Goal: Use online tool/utility: Utilize a website feature to perform a specific function

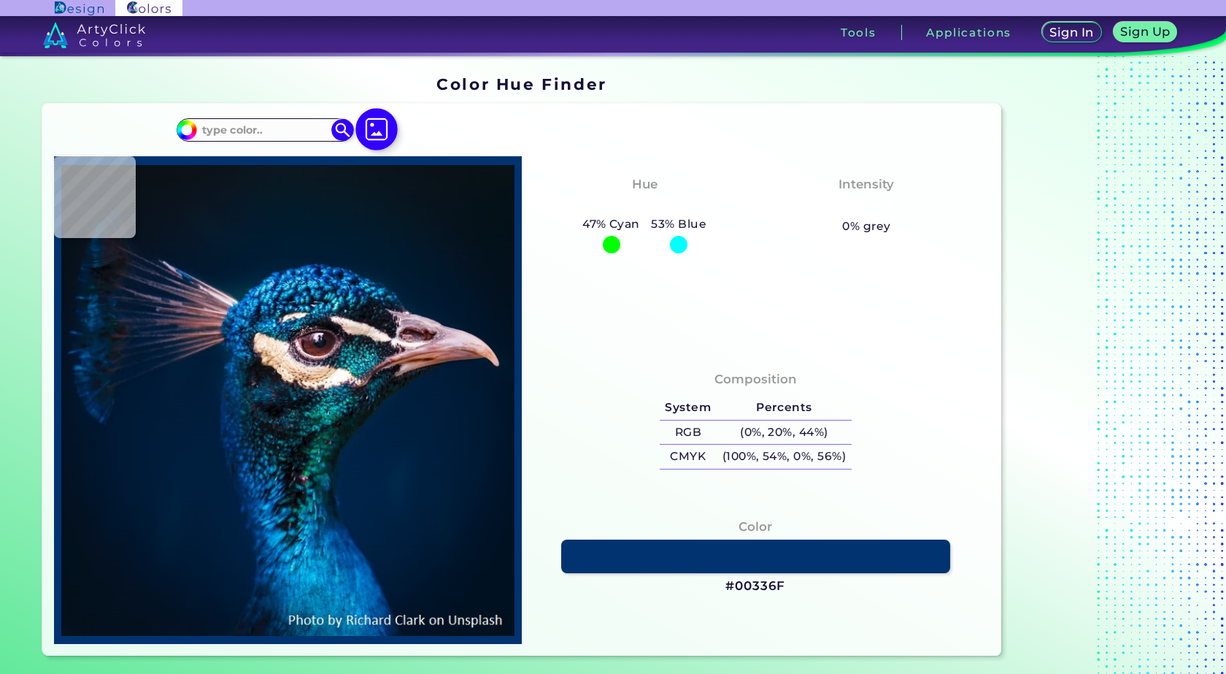
click at [387, 122] on img at bounding box center [376, 129] width 42 height 42
click at [0, 0] on input "file" at bounding box center [0, 0] width 0 height 0
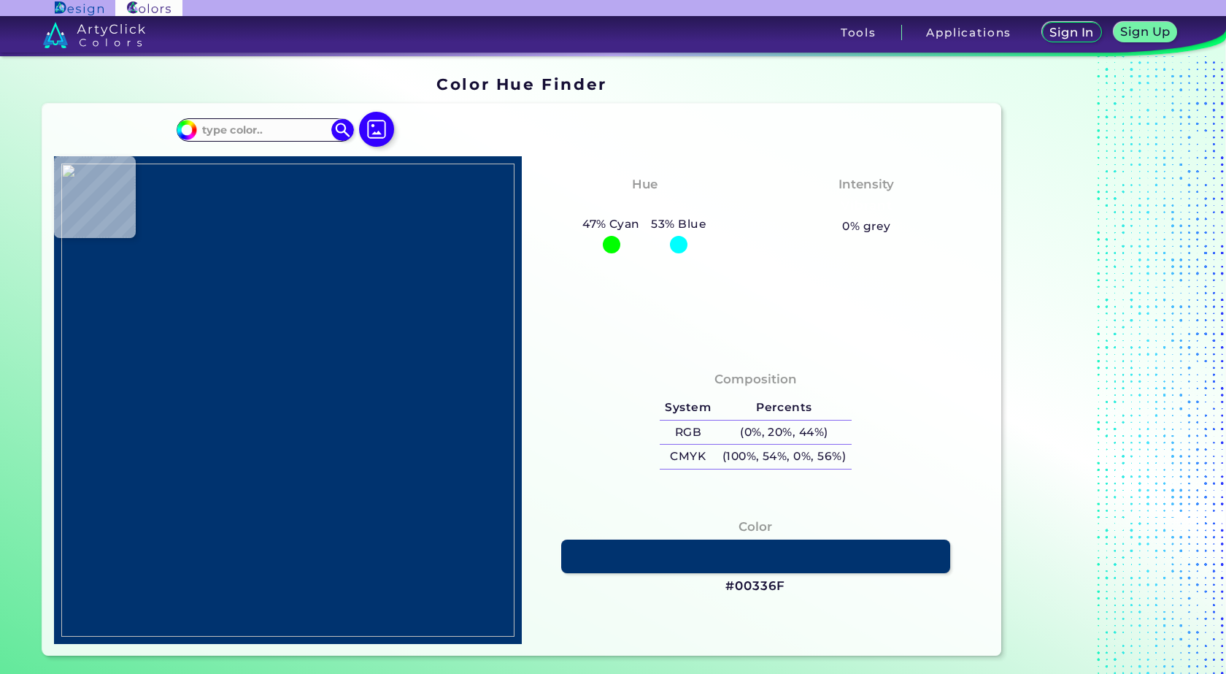
click at [567, 140] on div "#00bfff Acadia ◉ Acid Green ◉ Aero Blue ◉ Alabaster ◉ Albescent White ◉ Algae ◉…" at bounding box center [521, 380] width 958 height 552
type input "#ababad"
type input "#ABABAD"
type input "#acacac"
type input "#ACACAC"
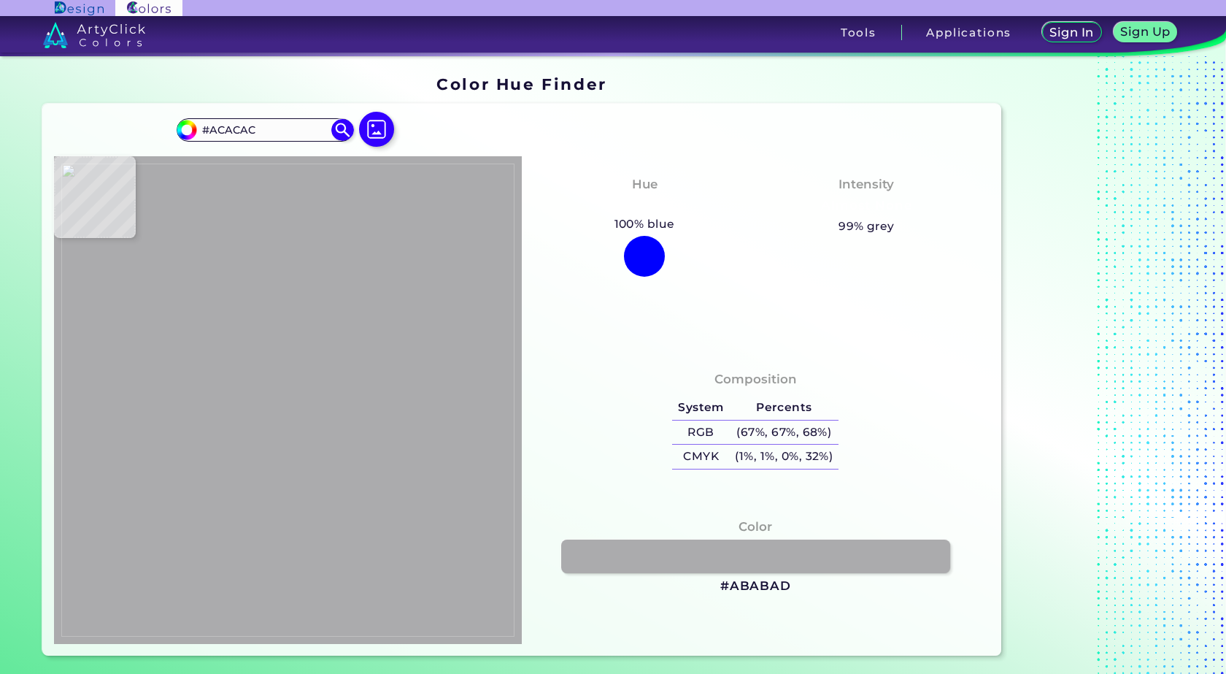
type input "#ababad"
type input "#ABABAD"
type input "#acacae"
type input "#ACACAE"
type input "#ababab"
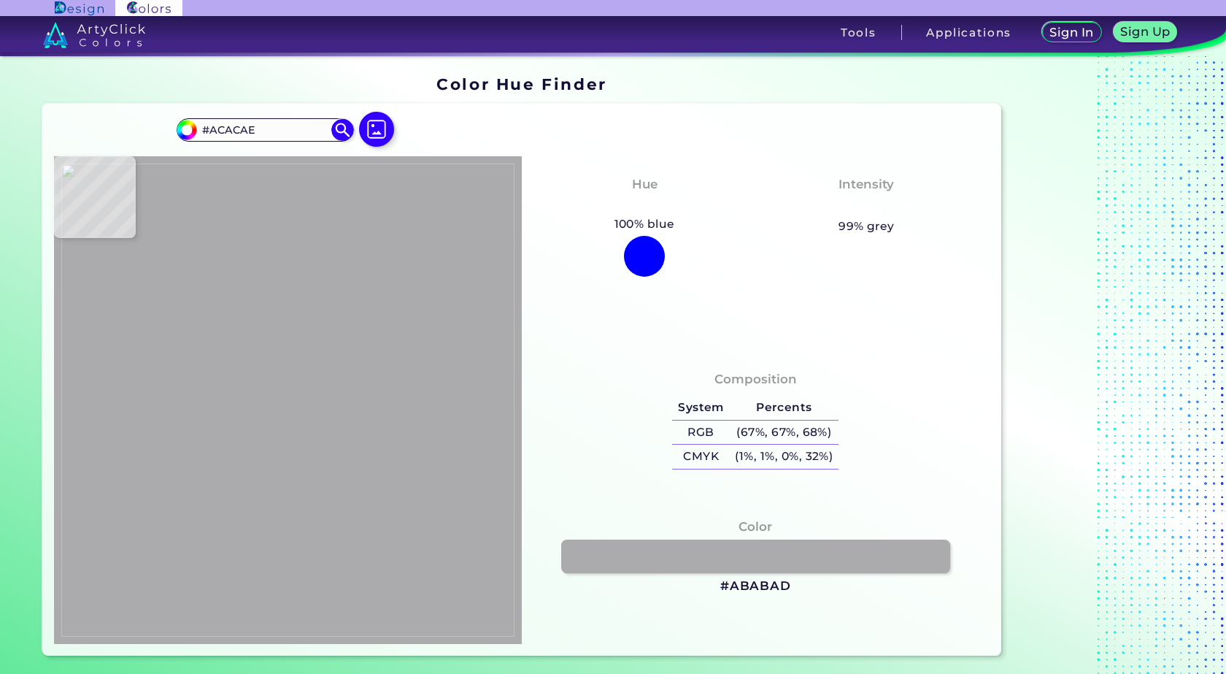
type input "#ABABAB"
type input "#a9a9a9"
type input "#A9A9A9"
type input "#b69188"
type input "#B69188"
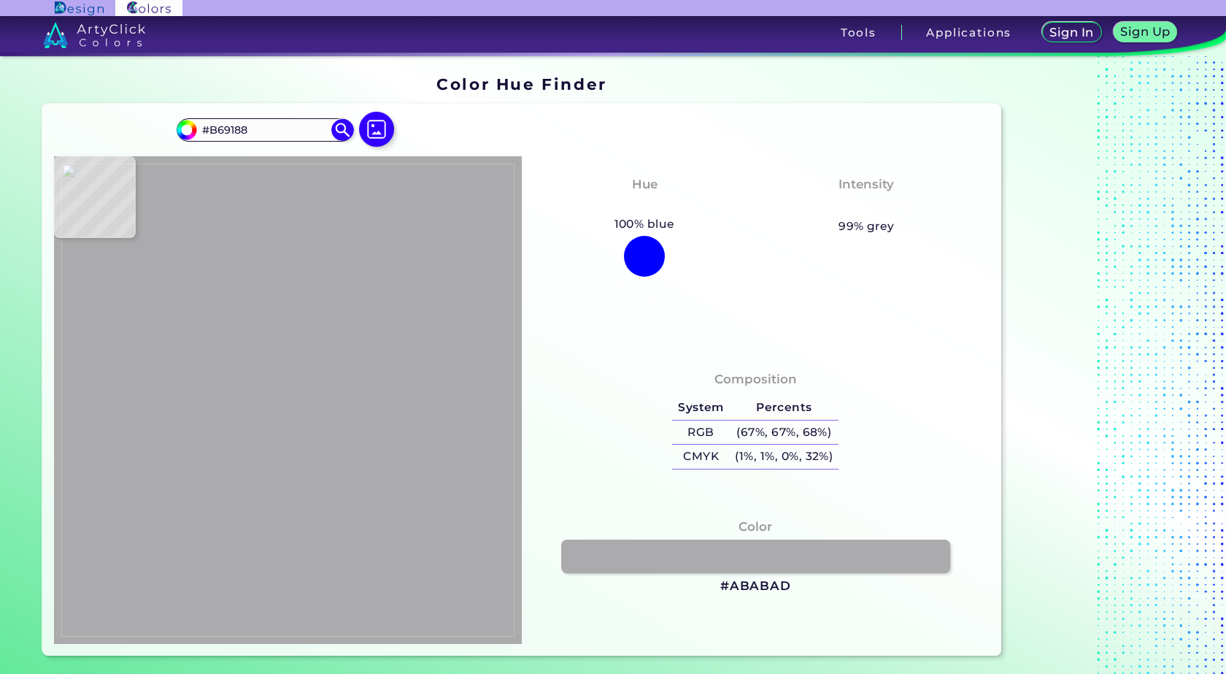
type input "#d0b4a4"
type input "#D0B4A4"
type input "#d4b0a2"
type input "#D4B0A2"
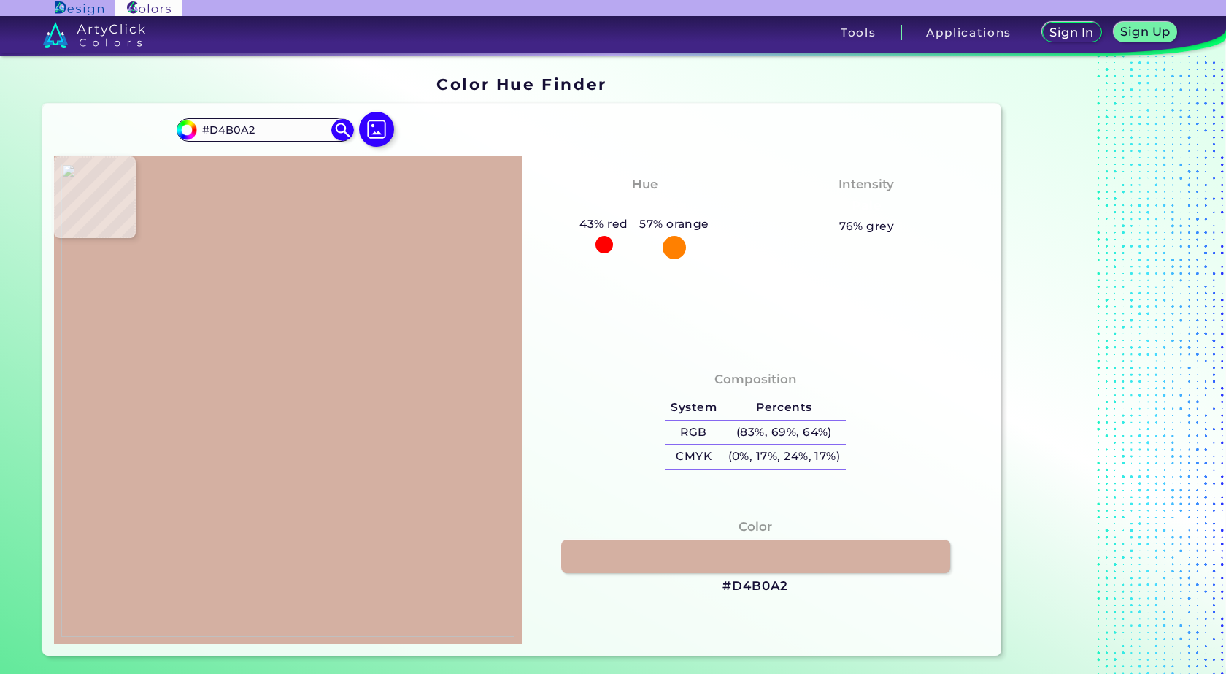
type input "#191512"
type input "#120e0d"
type input "#120E0D"
type input "#2c2724"
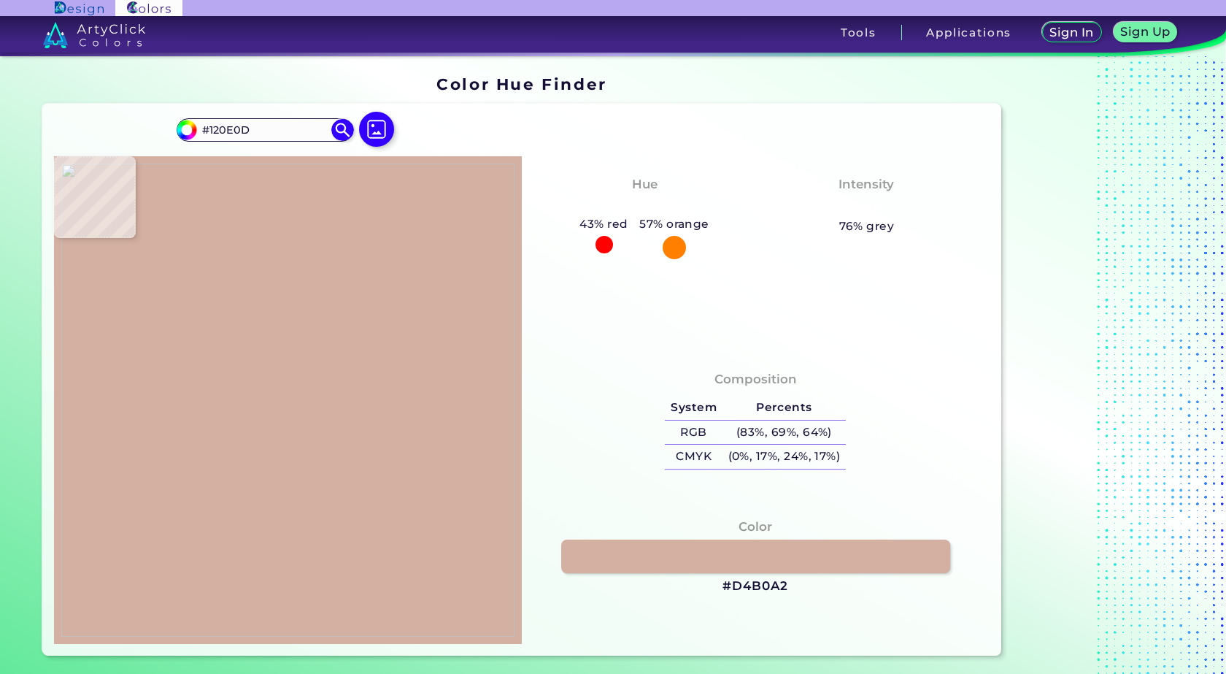
type input "#2C2724"
type input "#0f0b08"
type input "#0F0B08"
type input "#0d0805"
type input "#0D0805"
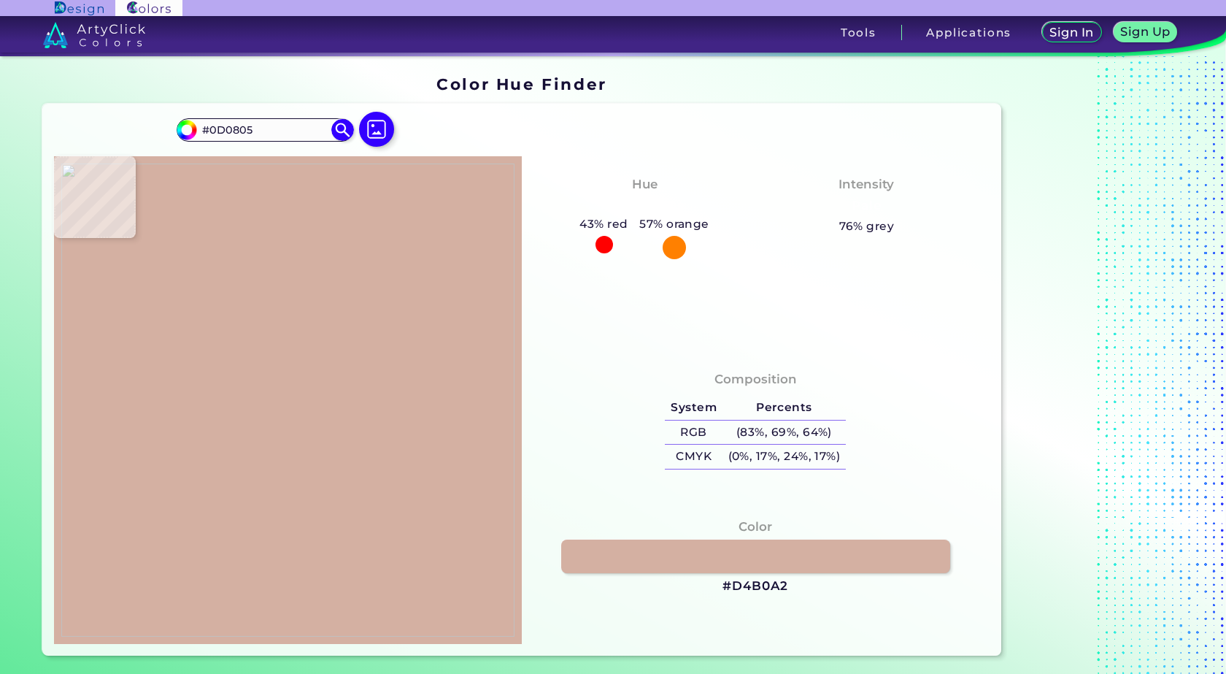
type input "#140f0c"
type input "#140F0C"
type input "#726755"
type input "#7d7560"
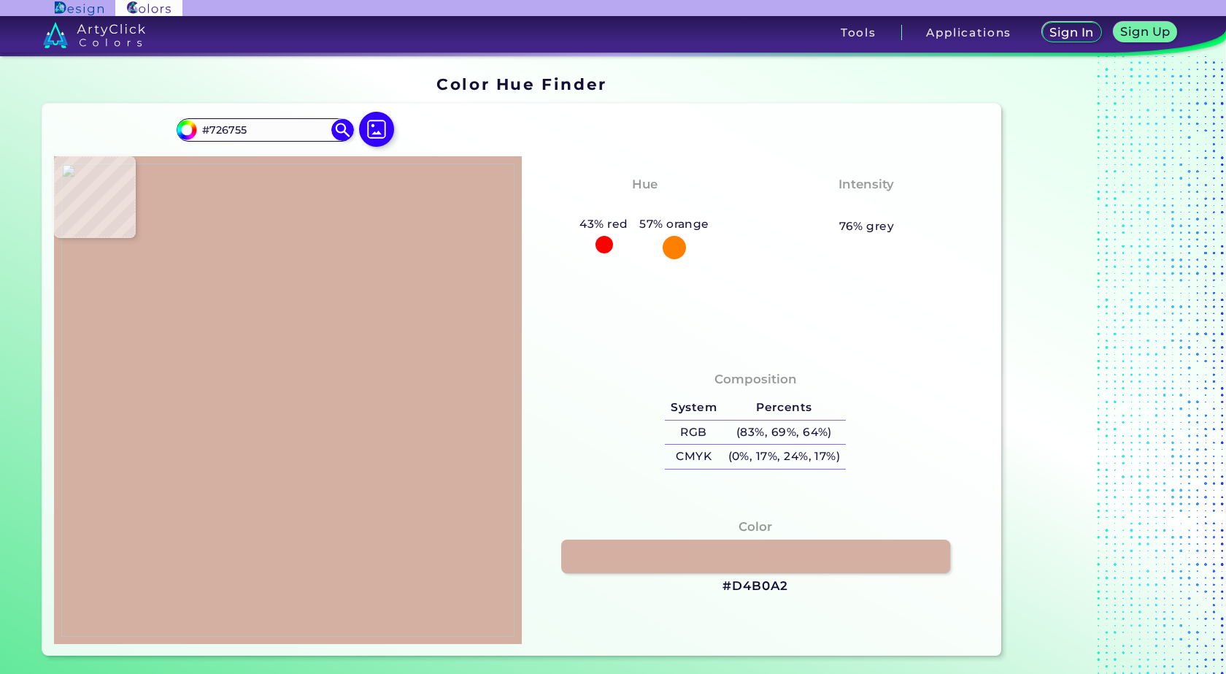
type input "#7D7560"
type input "#7f7865"
type input "#7F7865"
type input "#847d6a"
type input "#847D6A"
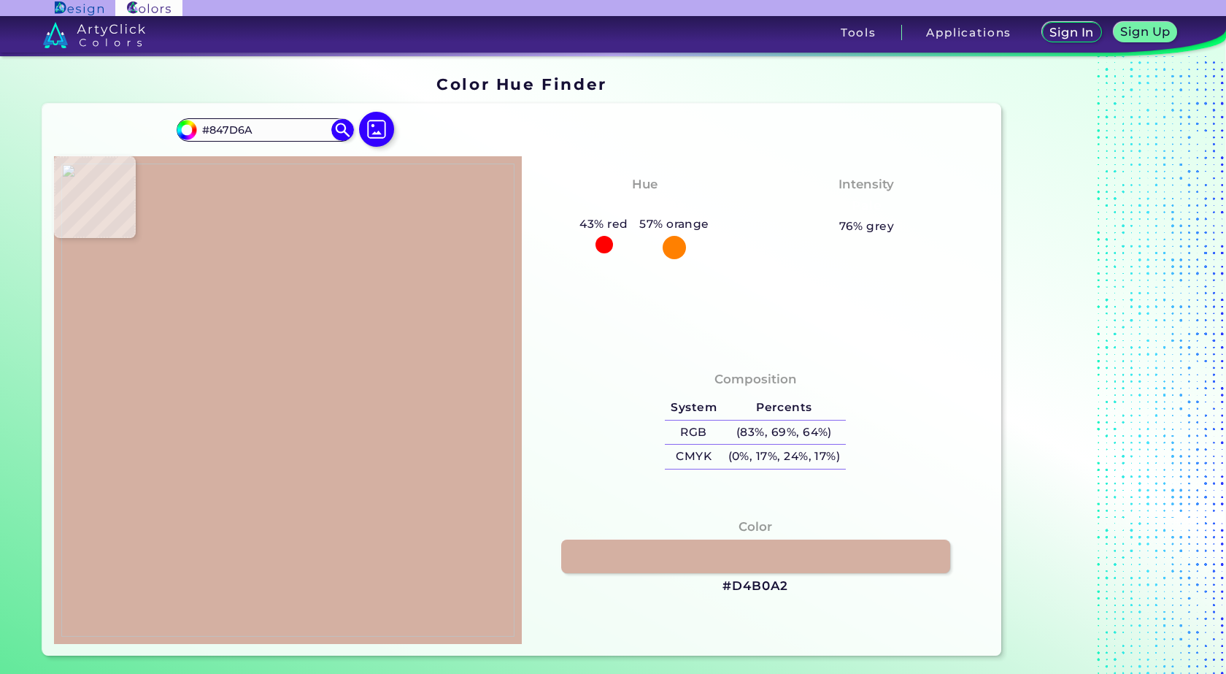
type input "#7b7360"
type input "#7B7360"
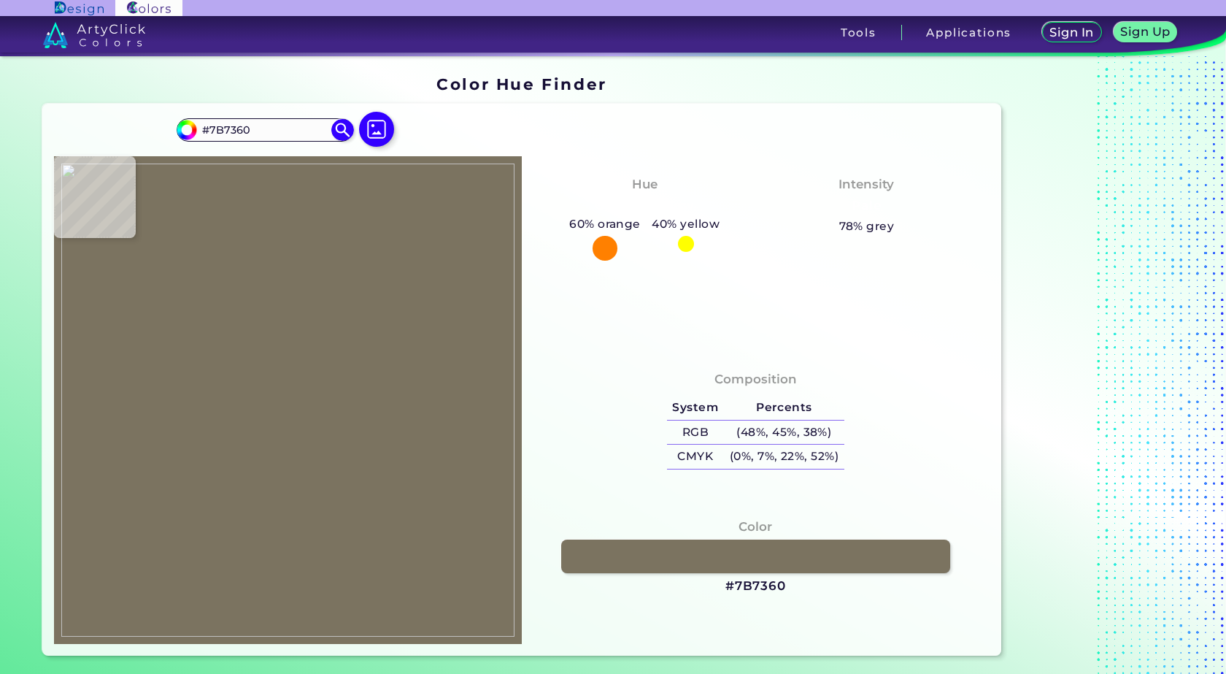
type input "#6d6451"
type input "#6D6451"
type input "#0f0b08"
type input "#0F0B08"
type input "#0b0a06"
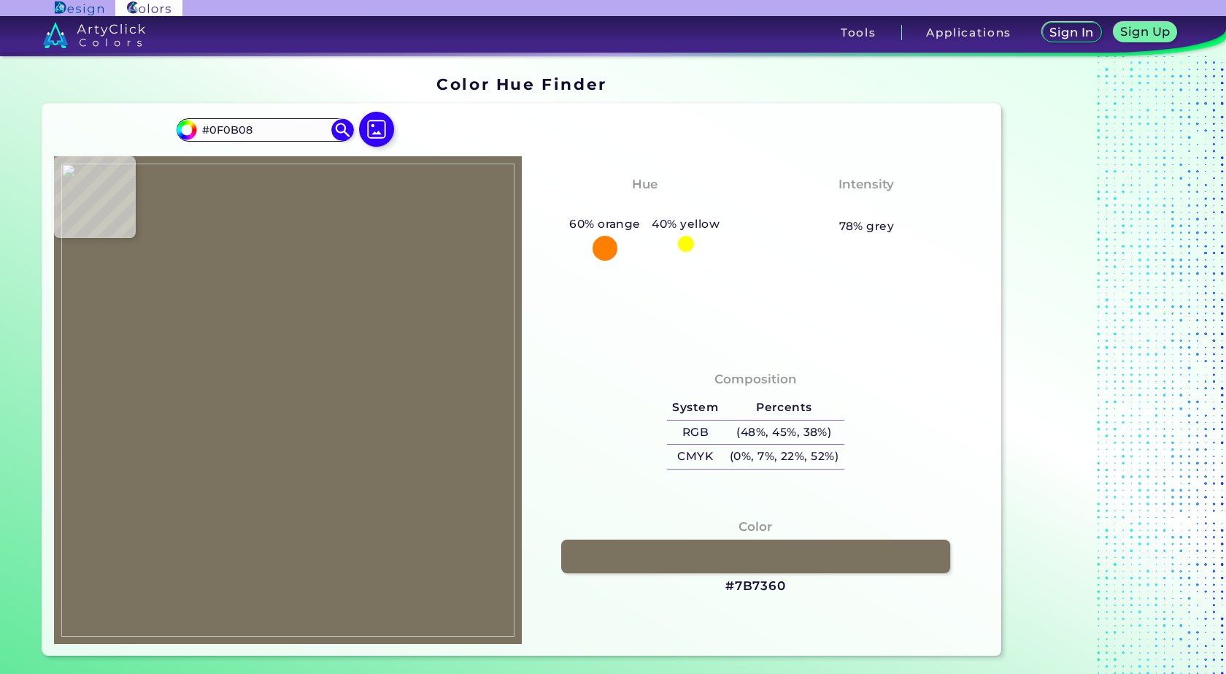
type input "#0B0A06"
type input "#110d0c"
type input "#110D0C"
type input "#151311"
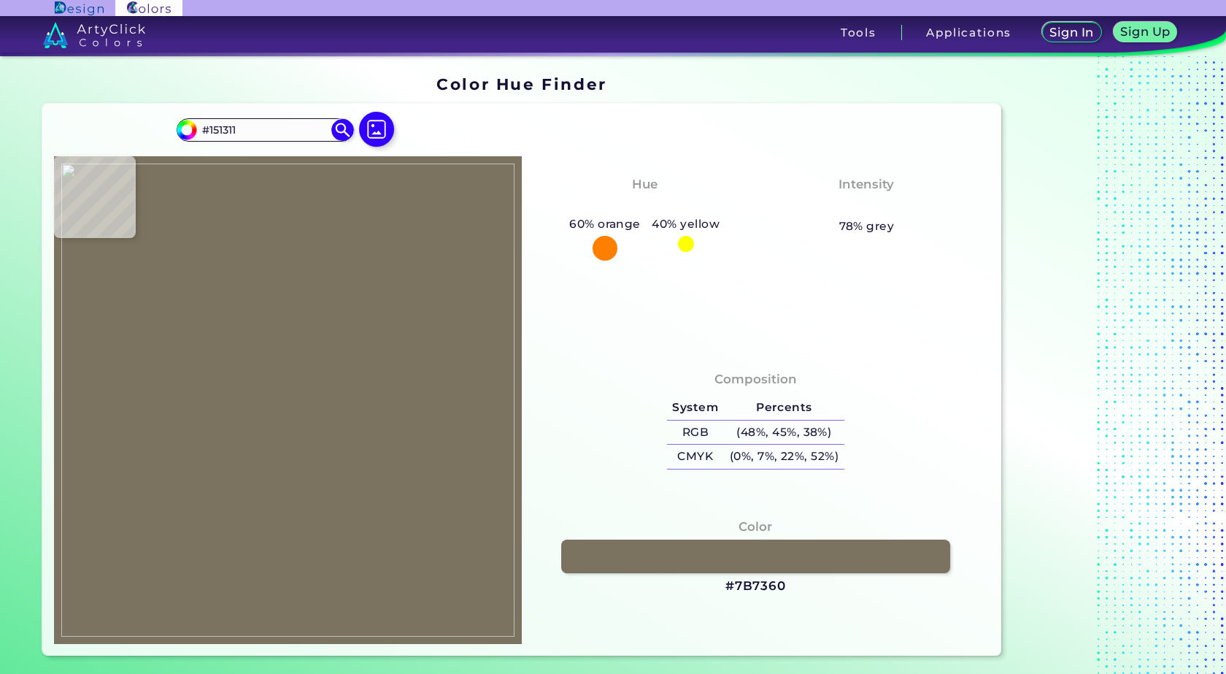
type input "#120e0d"
type input "#120E0D"
type input "#1e1a17"
type input "#1E1A17"
type input "#333131"
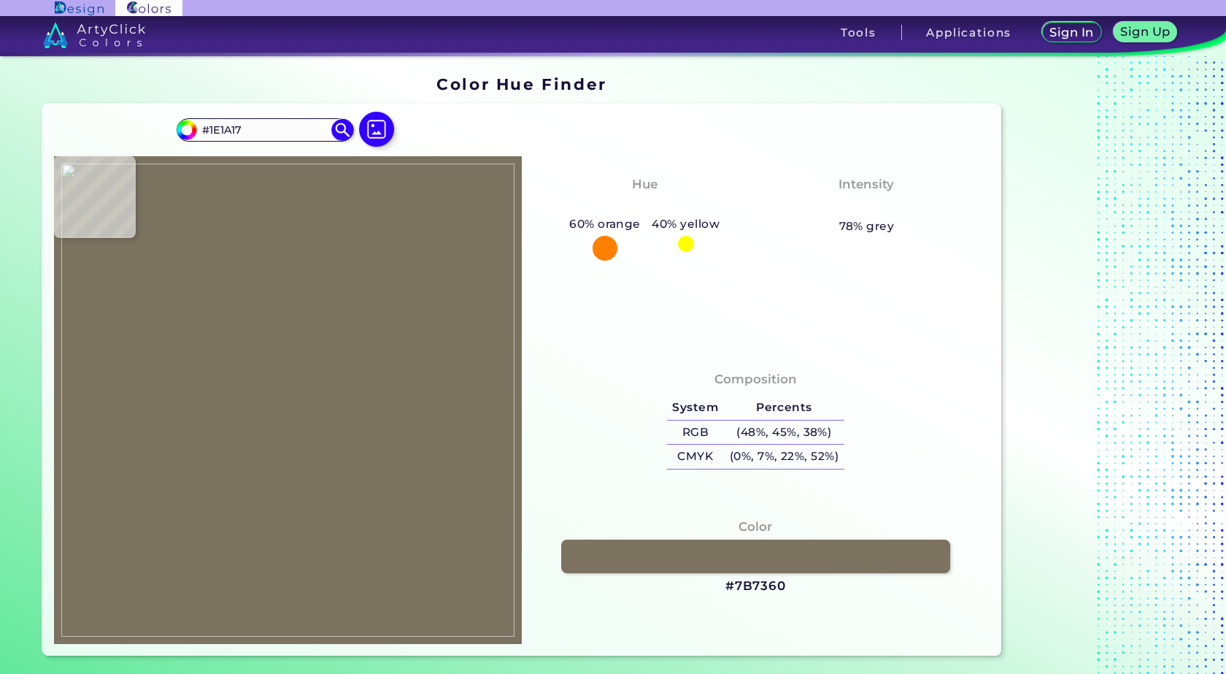
type input "#333131"
type input "#333230"
type input "#373634"
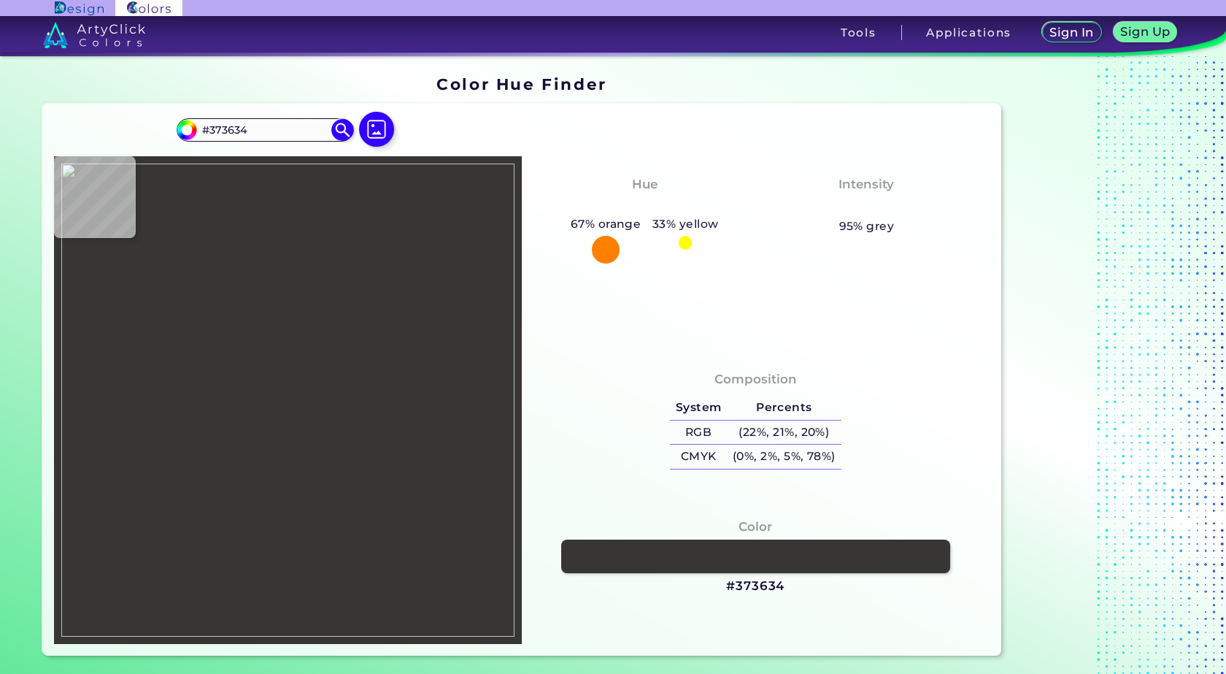
type input "#282627"
type input "#282629"
type input "#1c1a1b"
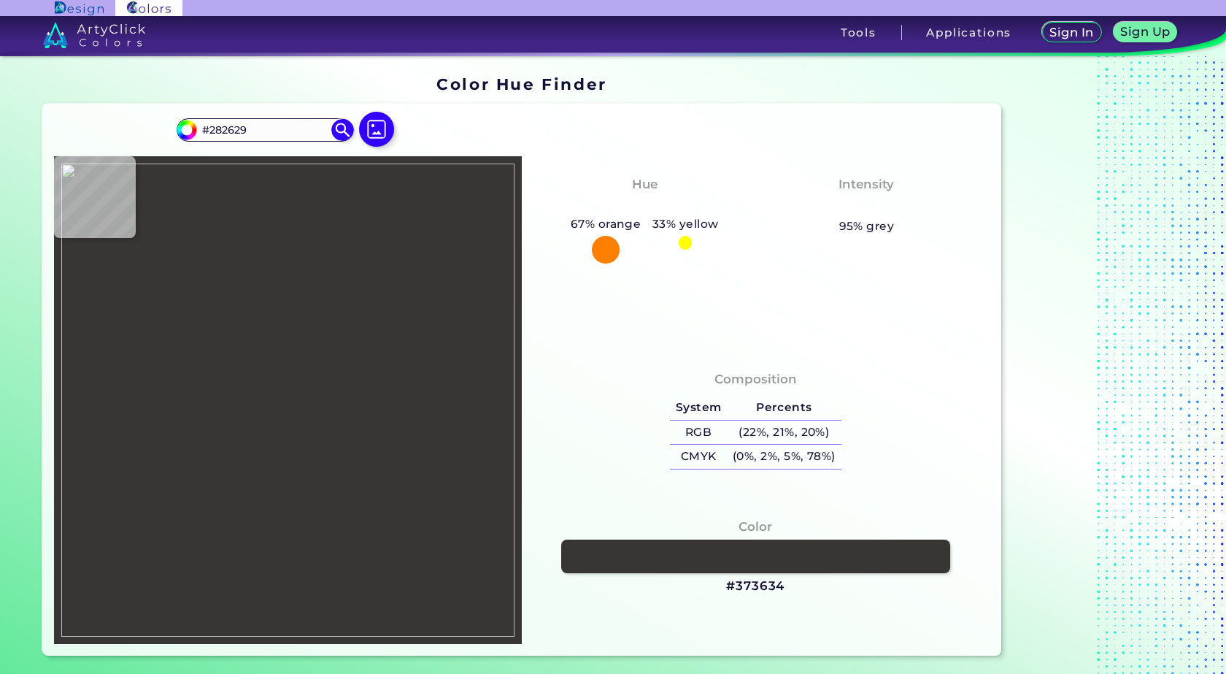
type input "#1C1A1B"
type input "#171516"
type input "#2e2c2d"
type input "#2E2C2D"
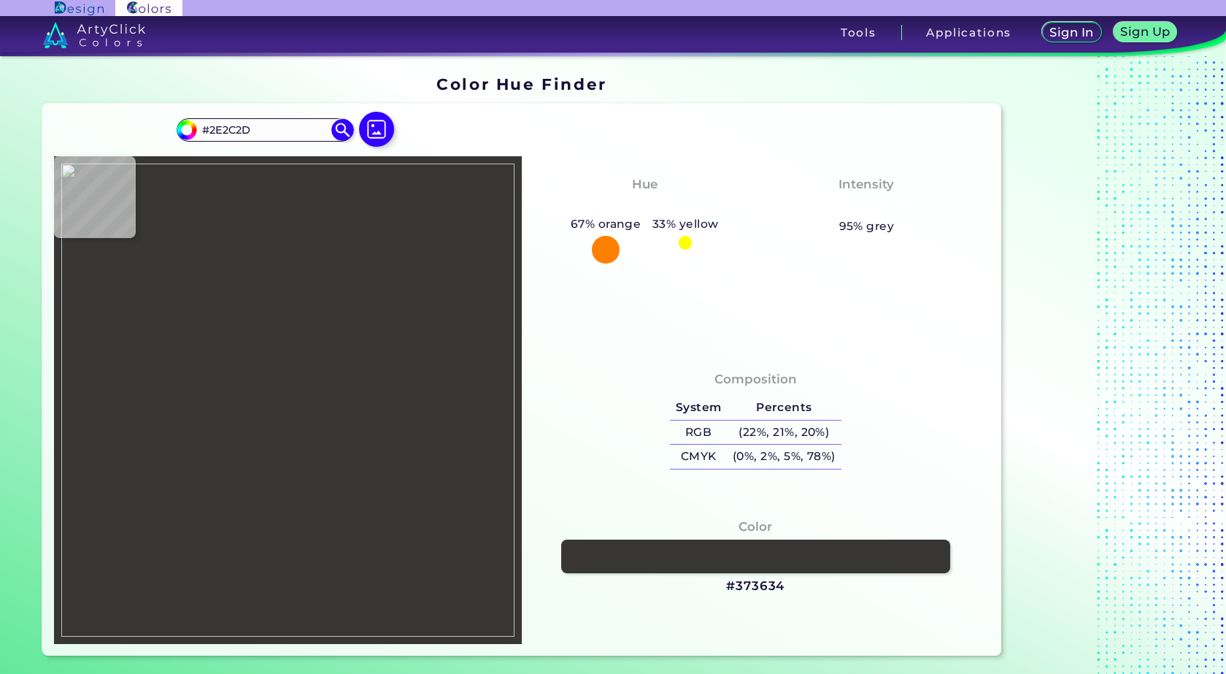
type input "#302e2f"
type input "#302E2F"
type input "#333132"
type input "#302e2f"
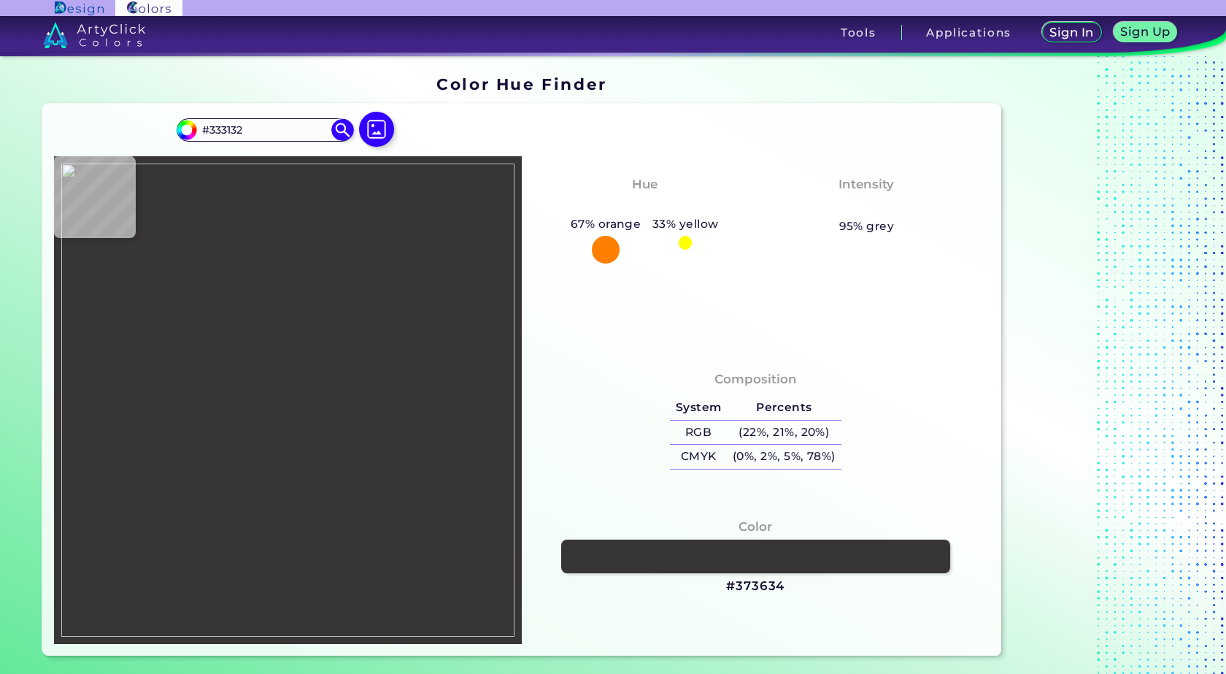
type input "#302E2F"
type input "#2e2c2d"
type input "#2E2C2D"
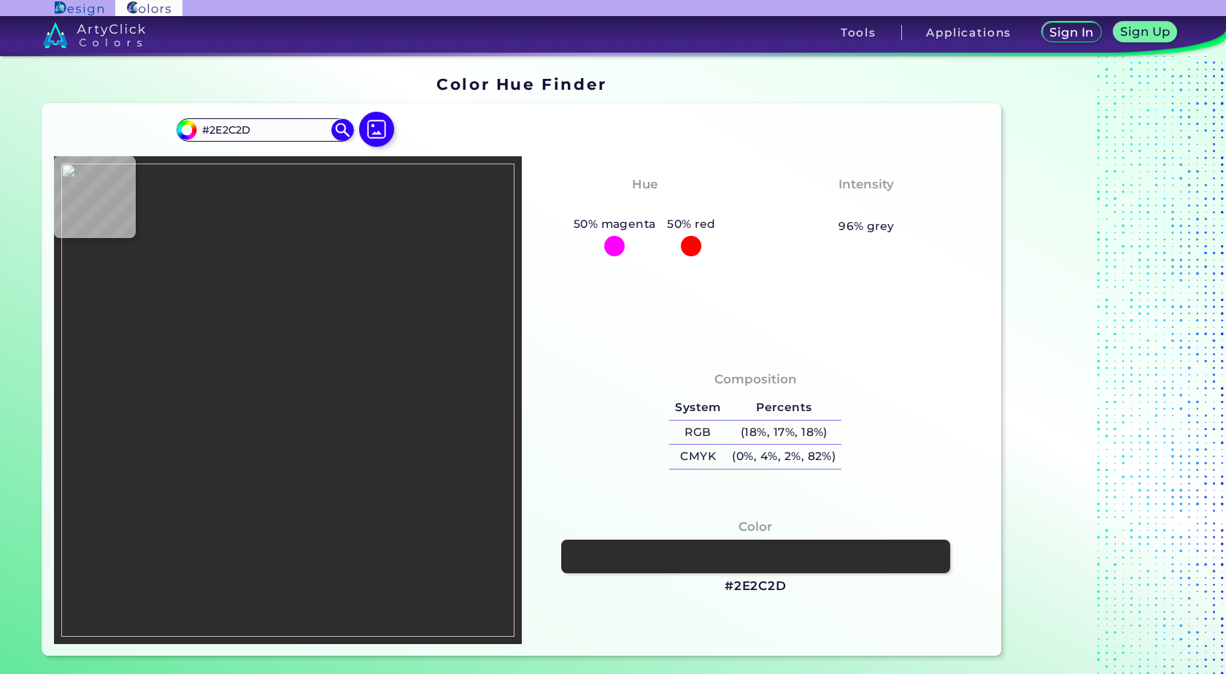
type input "#2c2a2b"
type input "#2C2A2B"
type input "#1f1d1e"
type input "#1F1D1E"
type input "#262425"
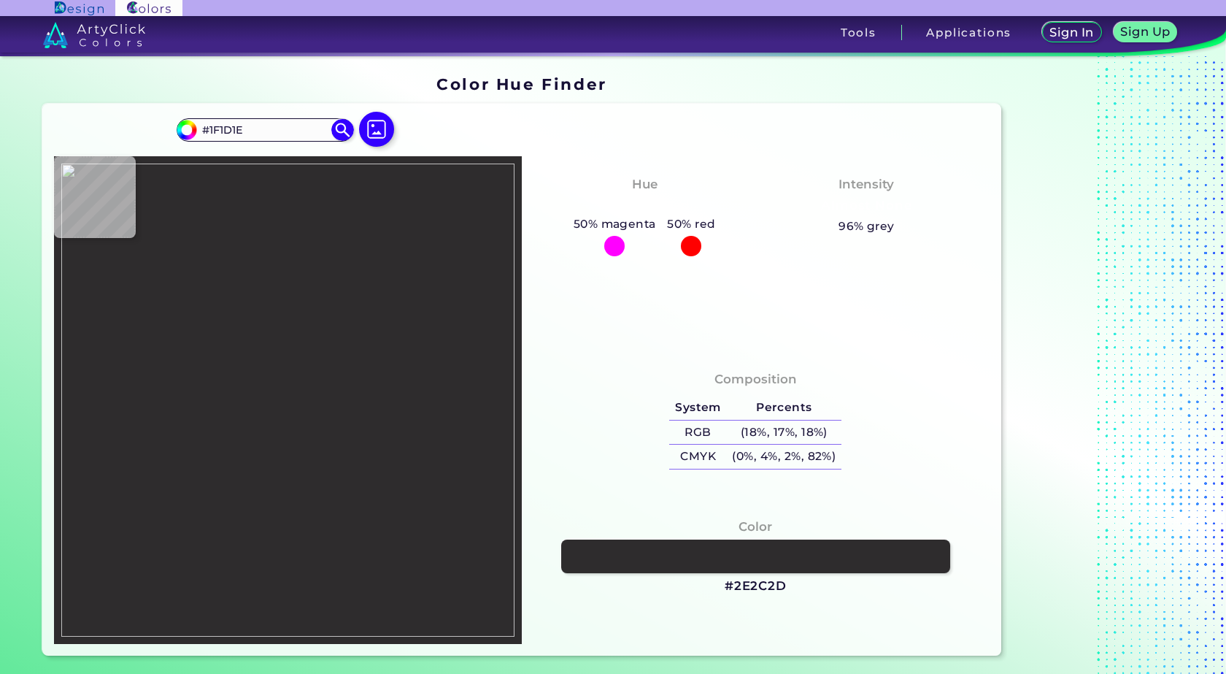
type input "#262425"
type input "#2b292a"
type input "#2B292A"
type input "#3b393a"
type input "#3B393A"
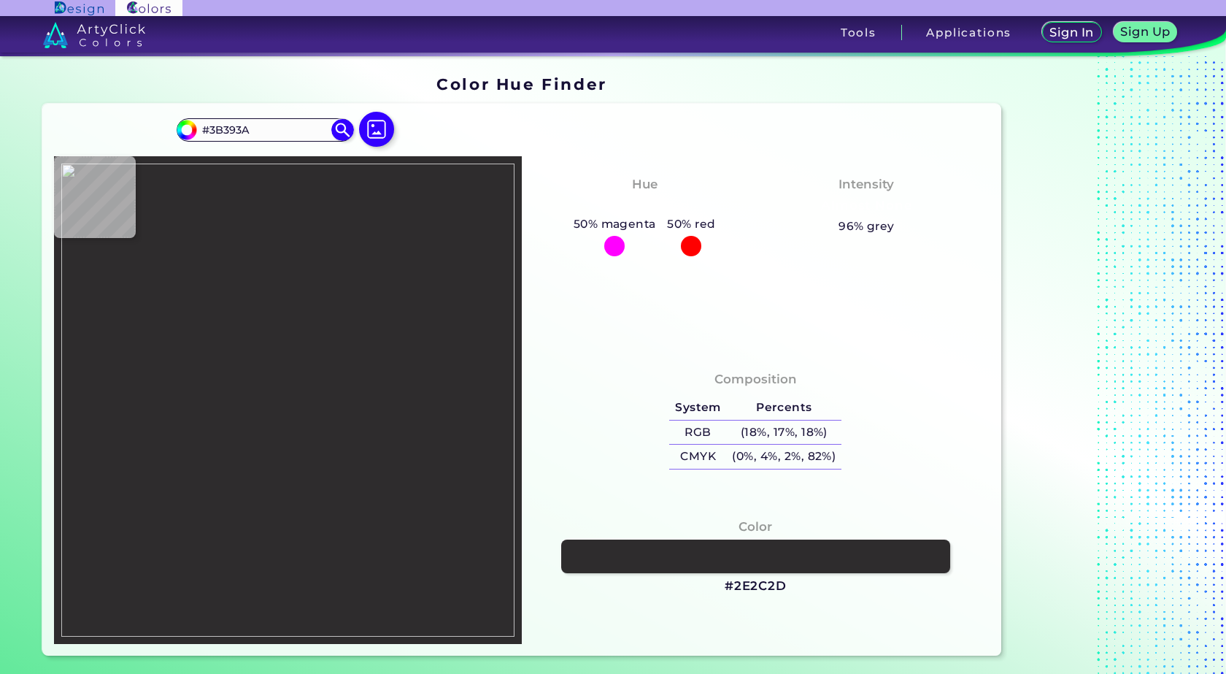
type input "#353334"
type input "#393738"
type input "#3b393a"
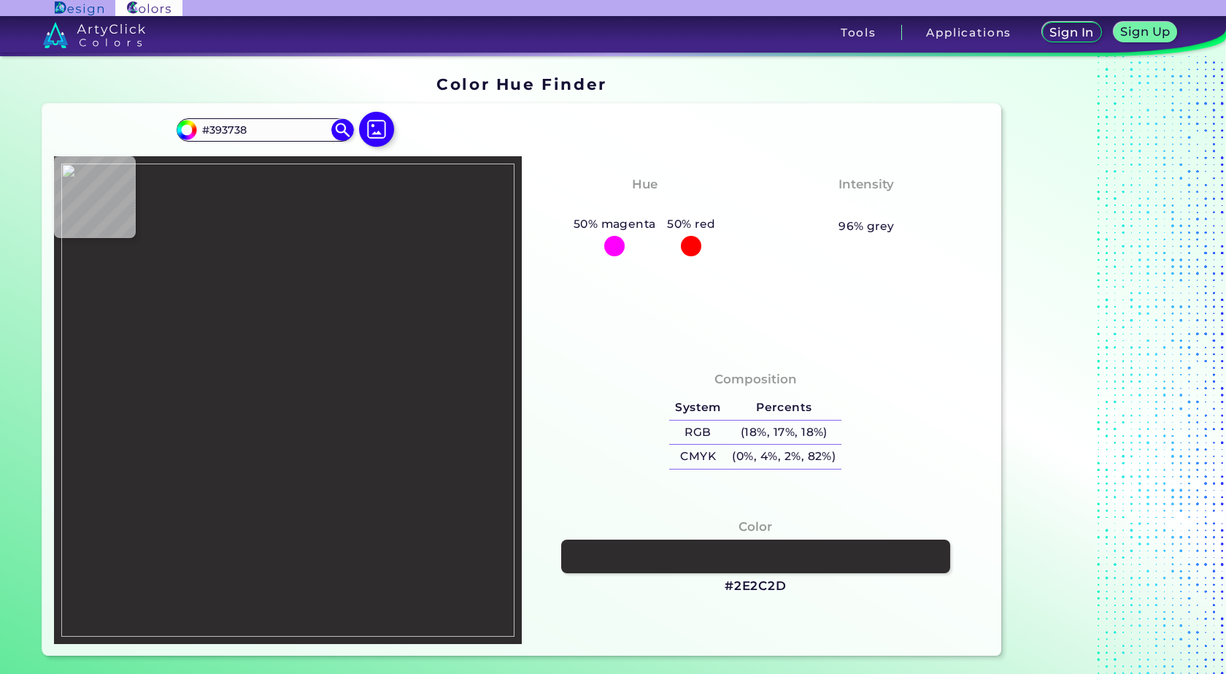
type input "#3B393A"
type input "#383735"
type input "#3d3a39"
type input "#3D3A39"
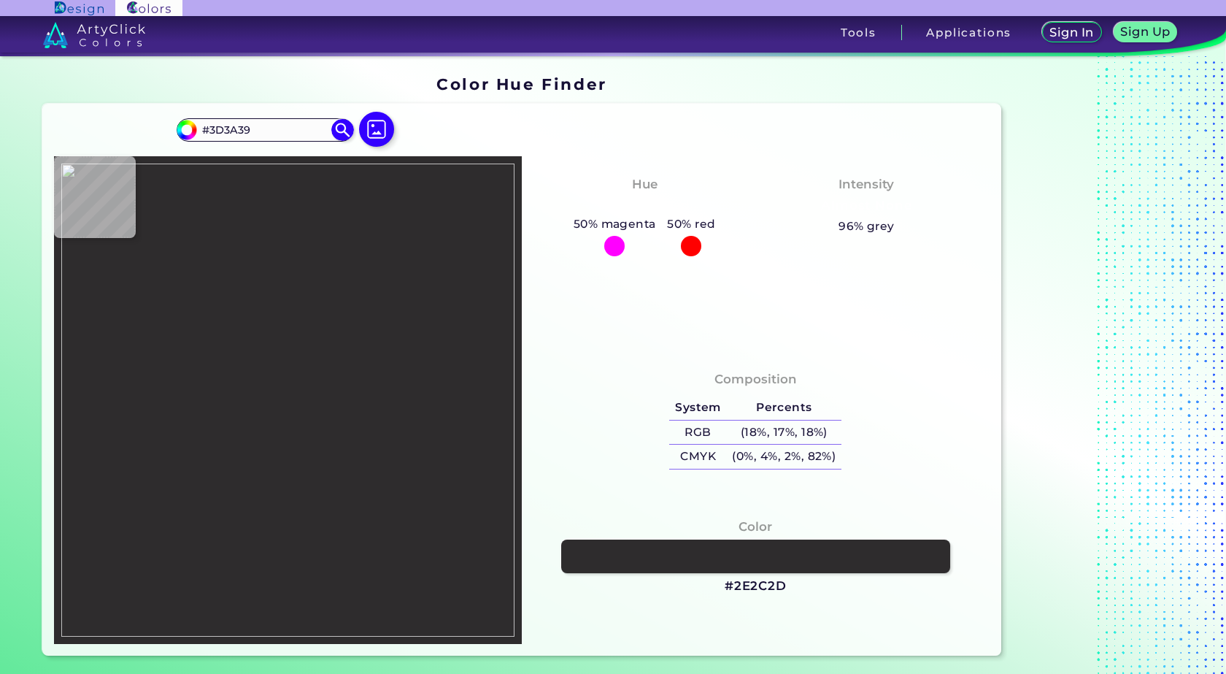
type input "#3f3c3c"
type input "#3F3C3C"
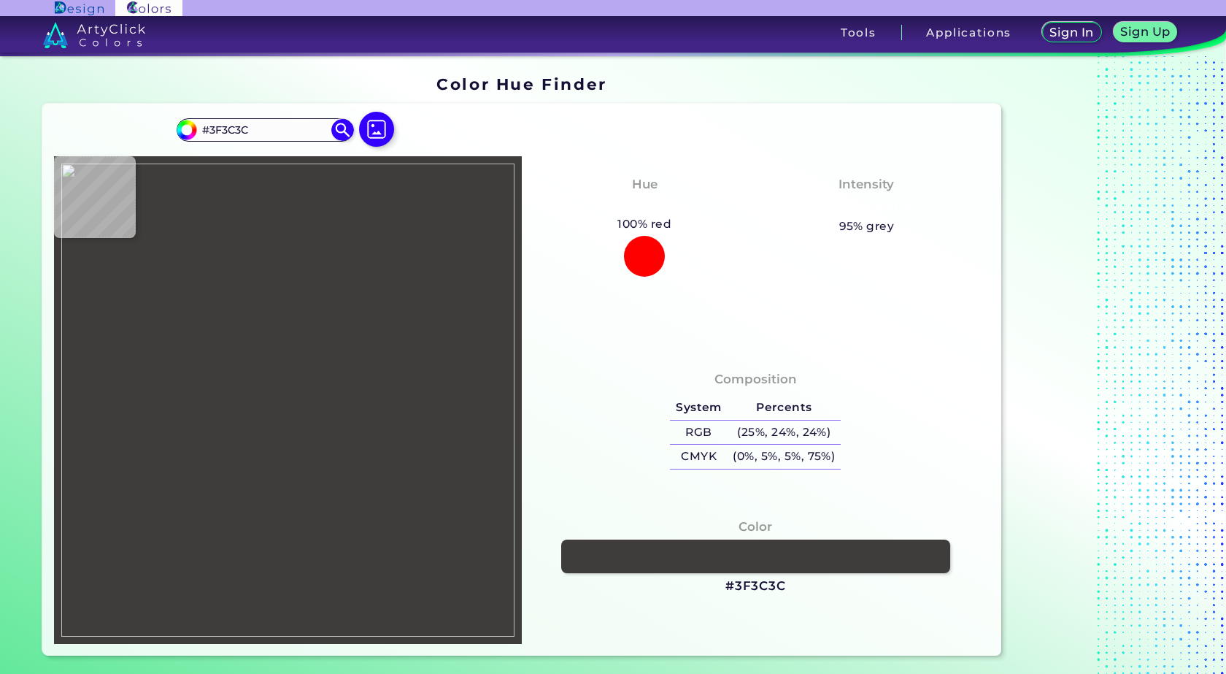
type input "#3d3c3c"
type input "#3D3C3C"
type input "#3e3c3d"
type input "#3E3C3D"
type input "#3f3d3d"
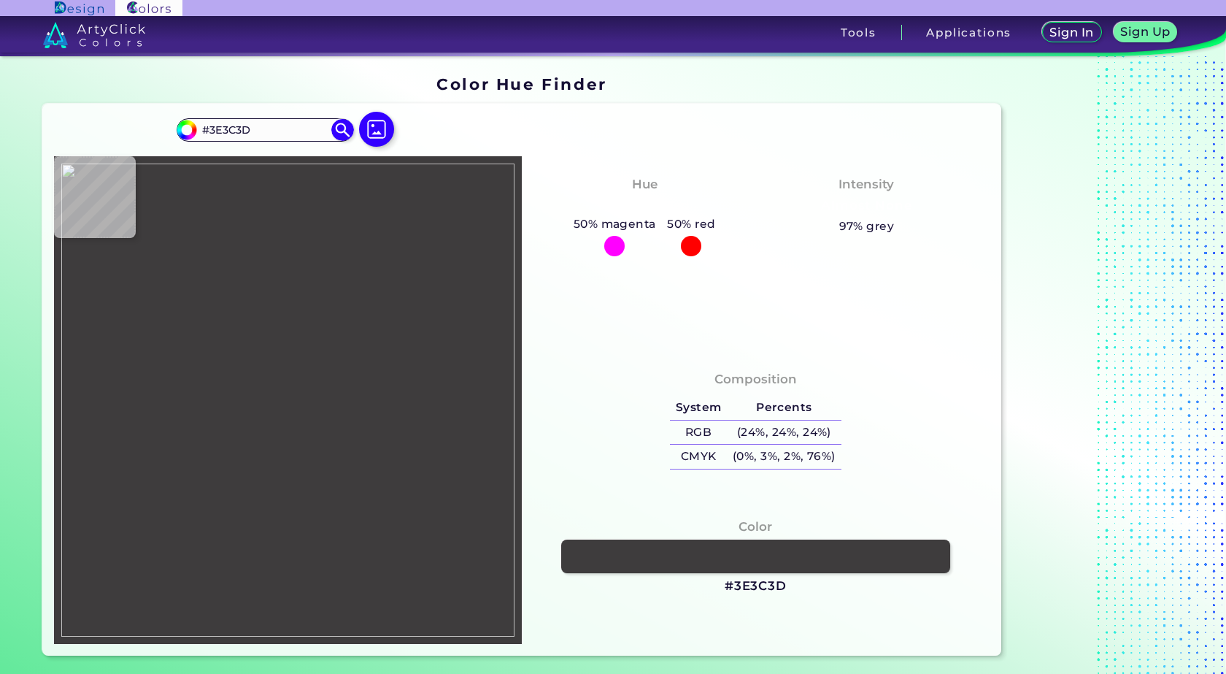
type input "#3F3D3D"
type input "#413e3f"
type input "#413E3F"
type input "#423e3d"
type input "#423E3D"
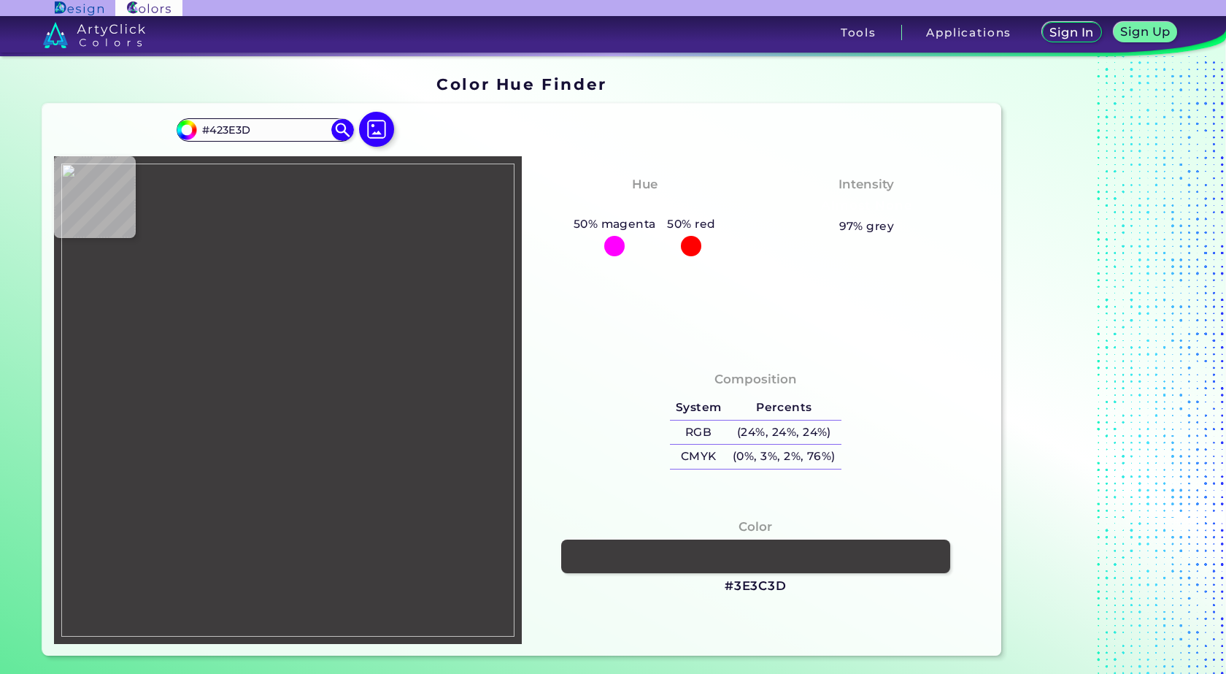
type input "#433f3e"
type input "#433F3E"
type input "#413d3c"
type input "#413D3C"
type input "#3f3b3a"
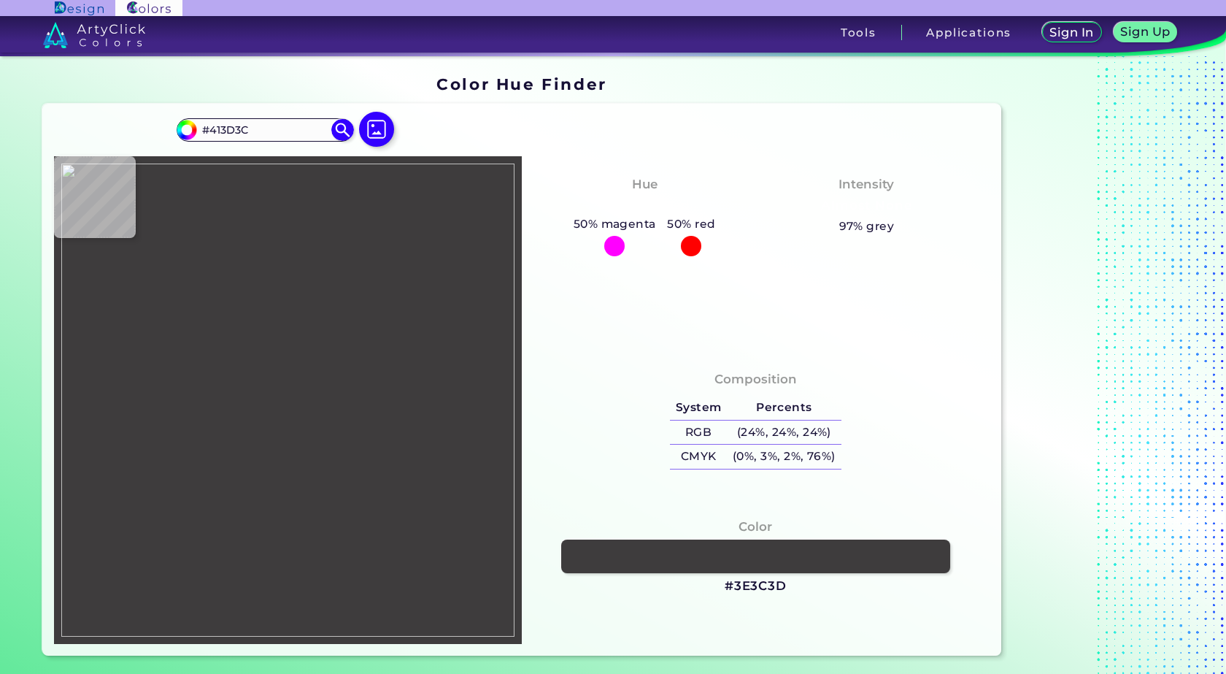
type input "#3F3B3A"
type input "#3e3a39"
type input "#3E3A39"
type input "#3f3b3a"
type input "#3F3B3A"
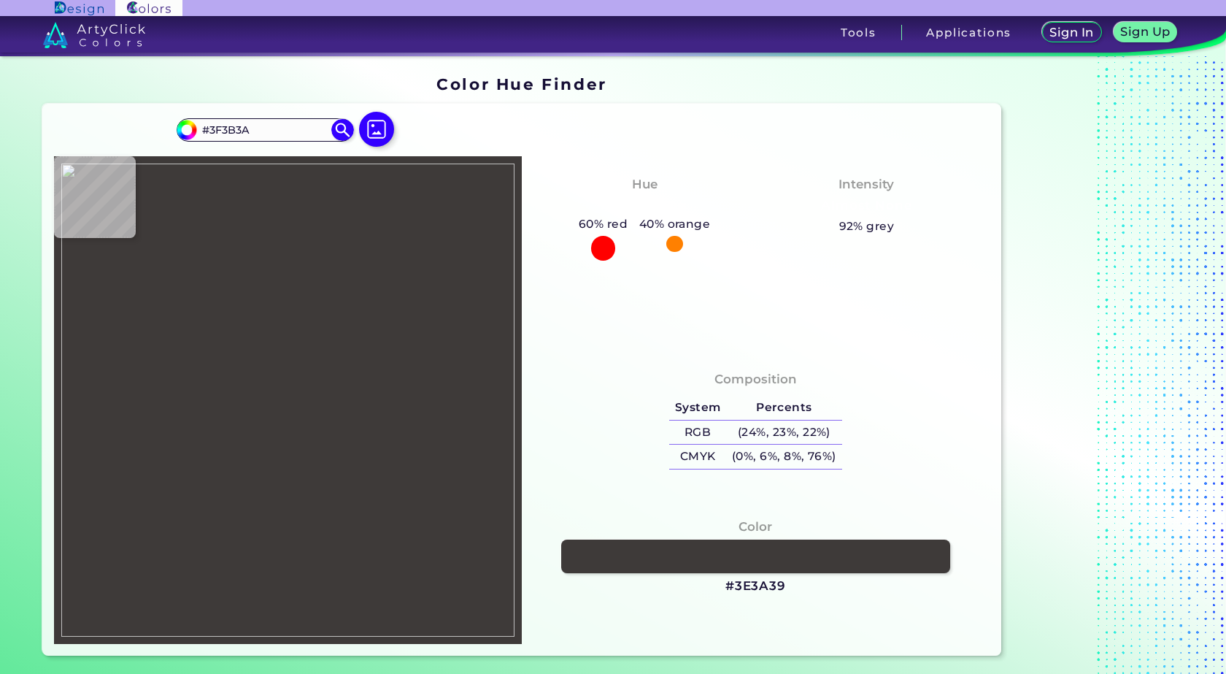
type input "#403c3d"
type input "#403C3D"
type input "#3c3838"
type input "#3C3838"
type input "#3b3736"
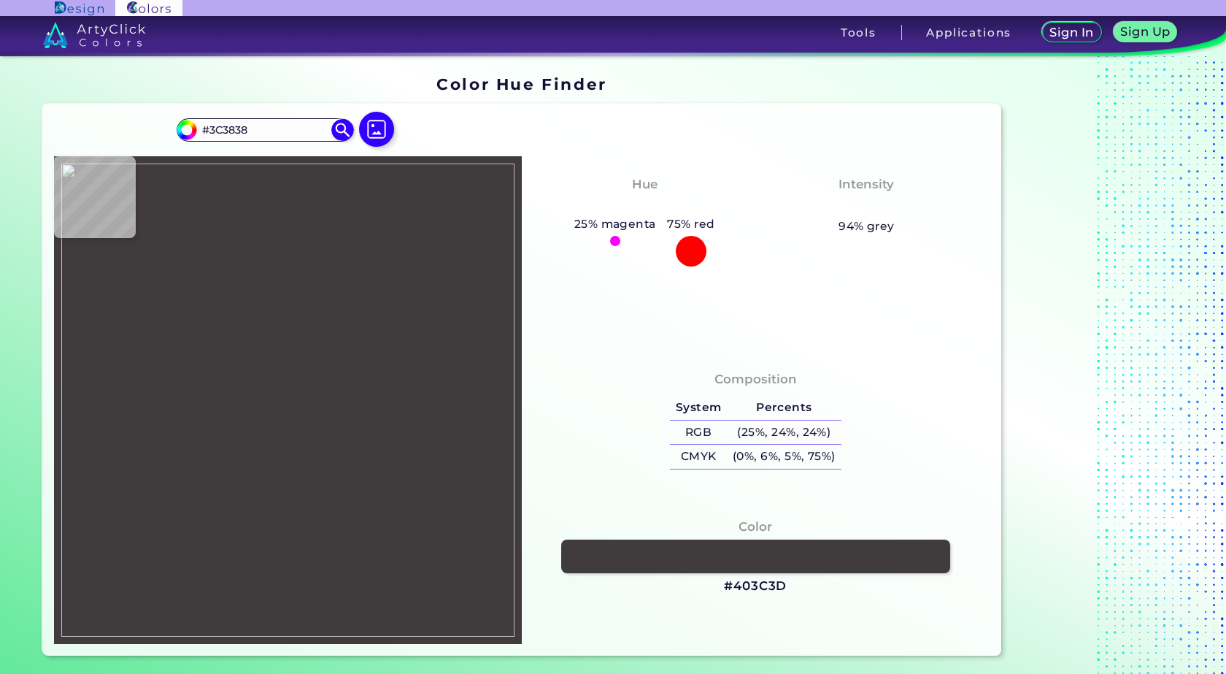
type input "#3B3736"
type input "#3c3837"
type input "#3C3837"
type input "#3a3635"
type input "#3A3635"
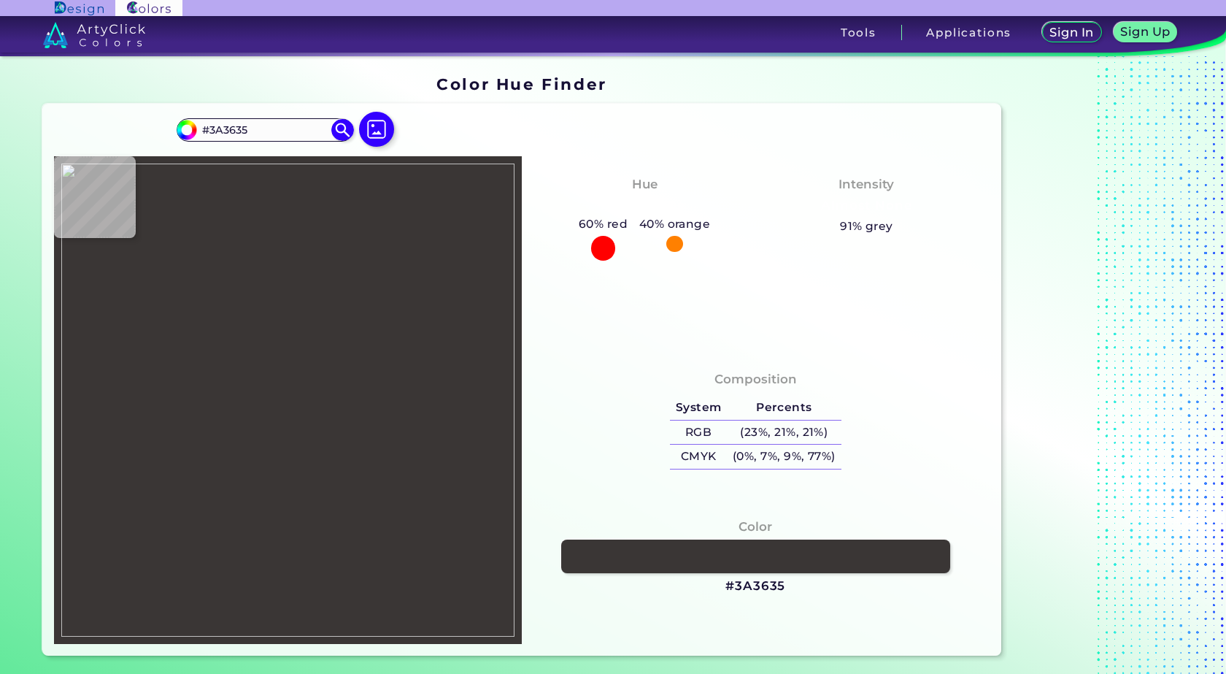
type input "#393534"
type input "#3a3635"
type input "#3A3635"
type input "#393534"
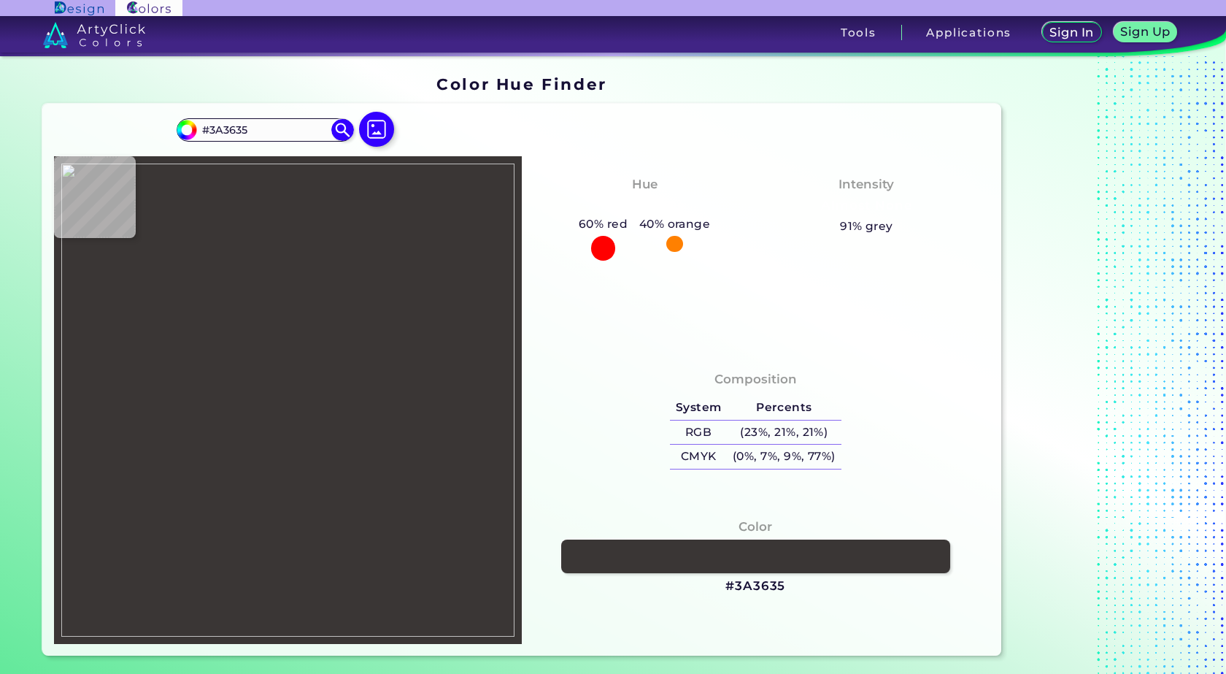
type input "#393534"
type input "#3a3635"
type input "#3A3635"
type input "#393534"
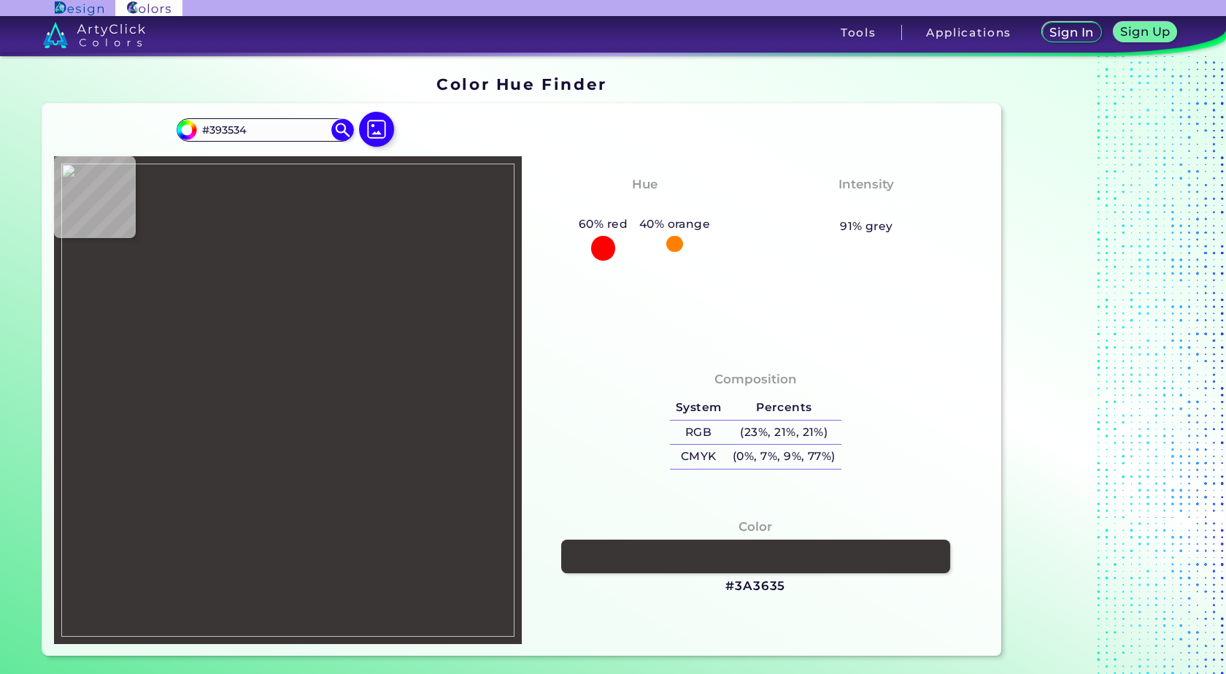
type input "#353130"
type input "#383433"
type input "#373332"
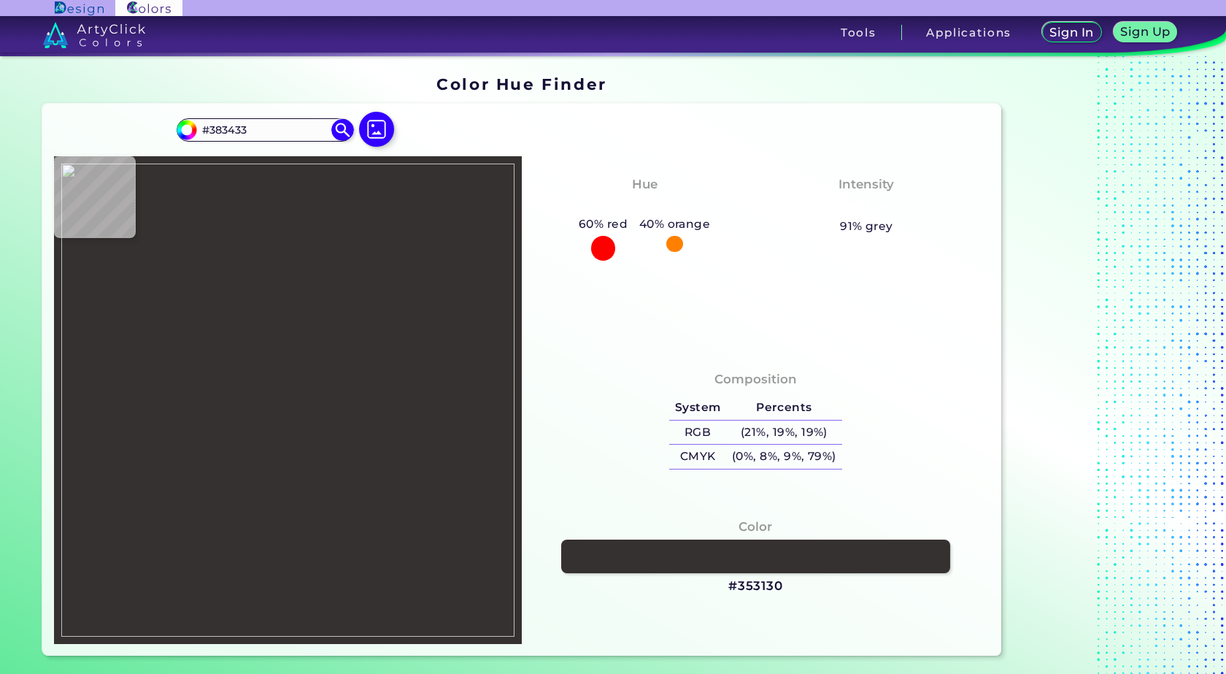
type input "#373332"
type input "#363231"
type input "#3a3637"
type input "#3A3637"
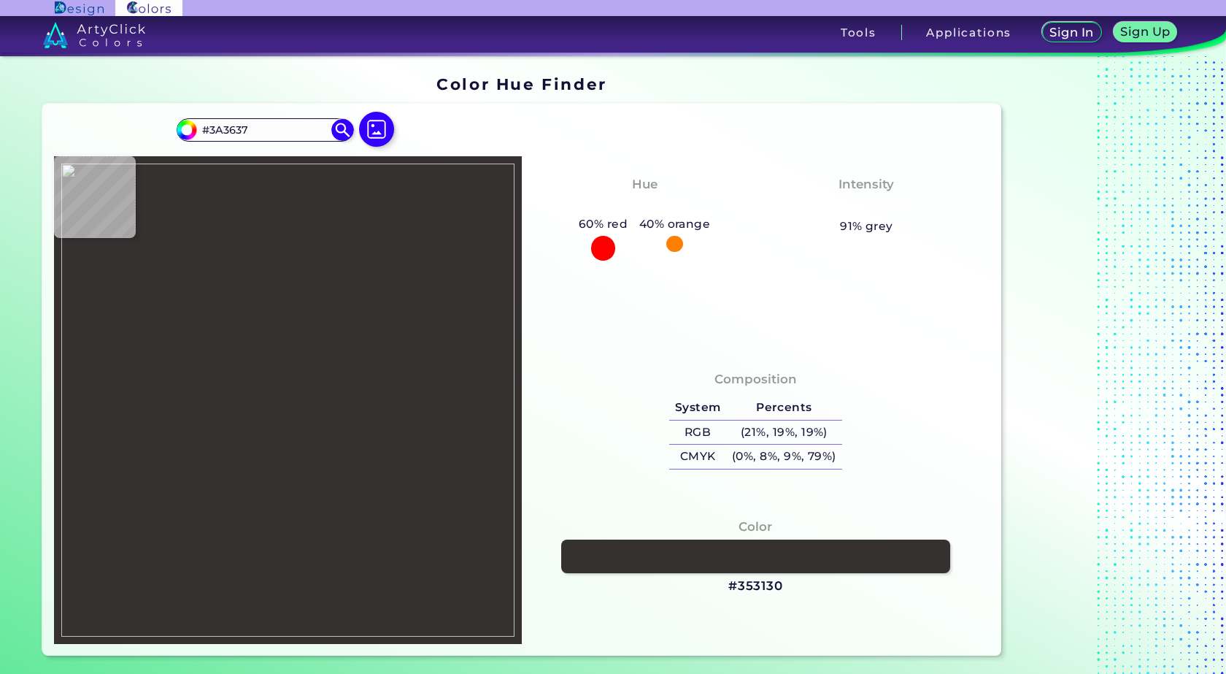
type input "#373334"
type input "#34302f"
type input "#34302F"
type input "#393735"
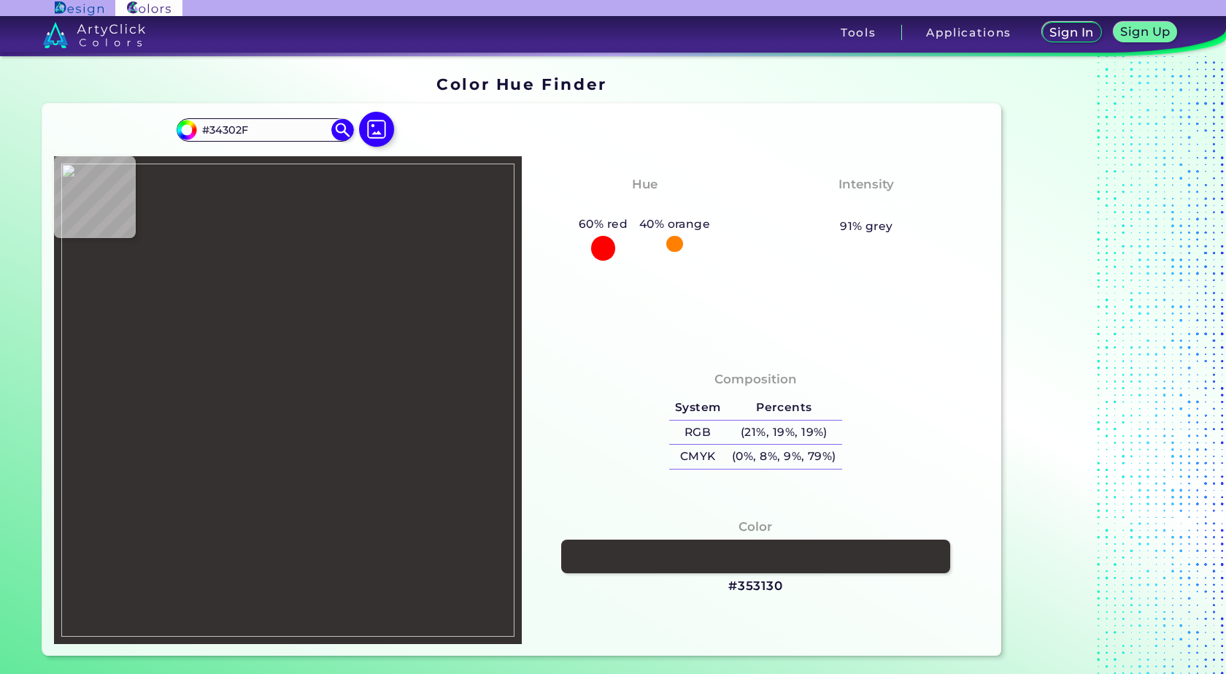
type input "#393735"
type input "#3c3937"
type input "#3C3937"
type input "#3a3635"
type input "#3A3635"
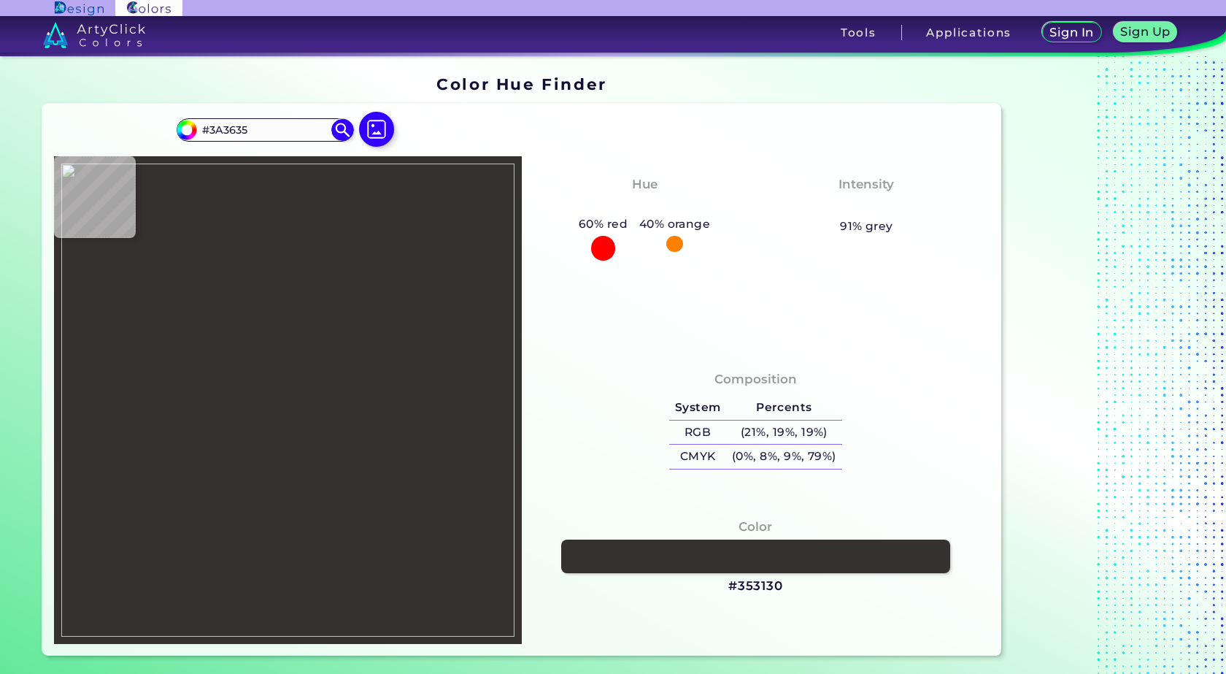
type input "#3b393a"
type input "#3B393A"
type input "#3d3c3c"
type input "#3D3C3C"
type input "#3c3a3c"
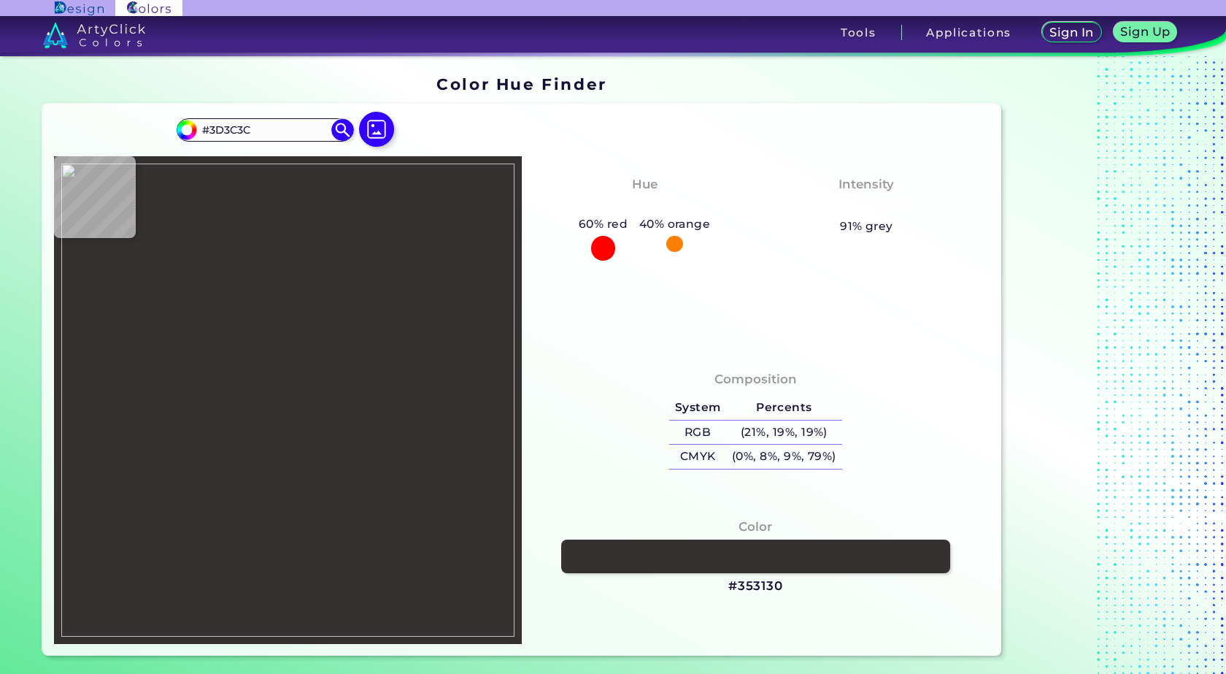
type input "#3C3A3C"
type input "#413f41"
type input "#413F41"
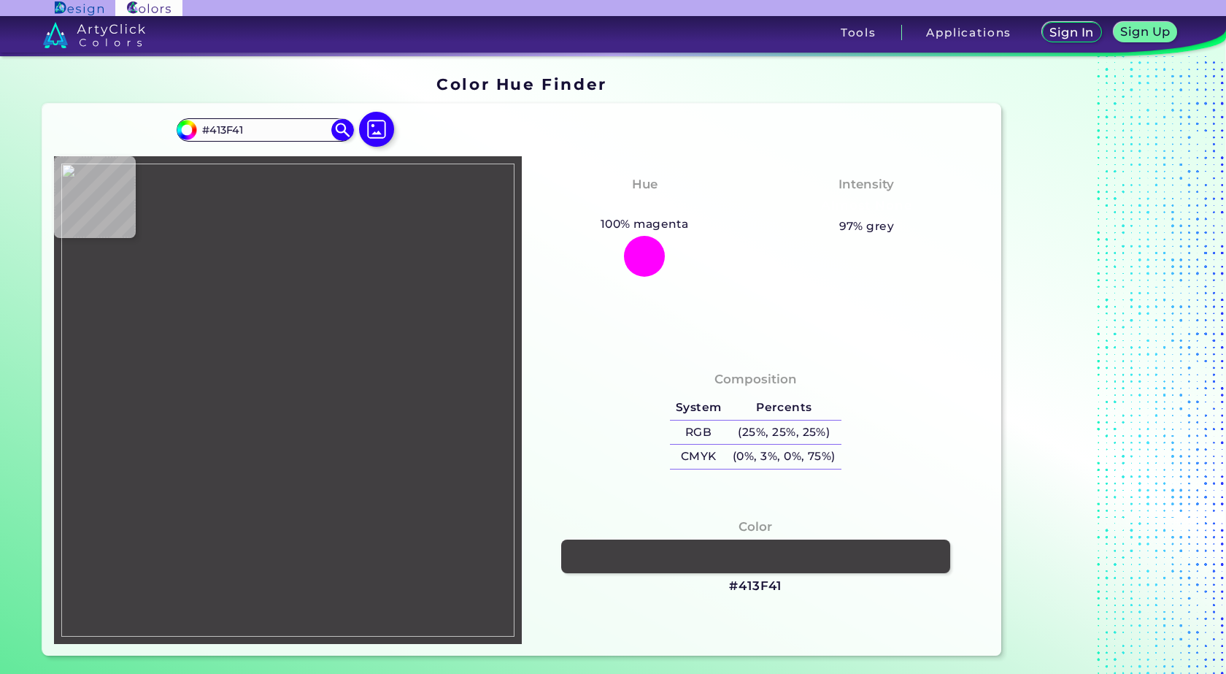
type input "#424142"
type input "#434041"
type input "#444041"
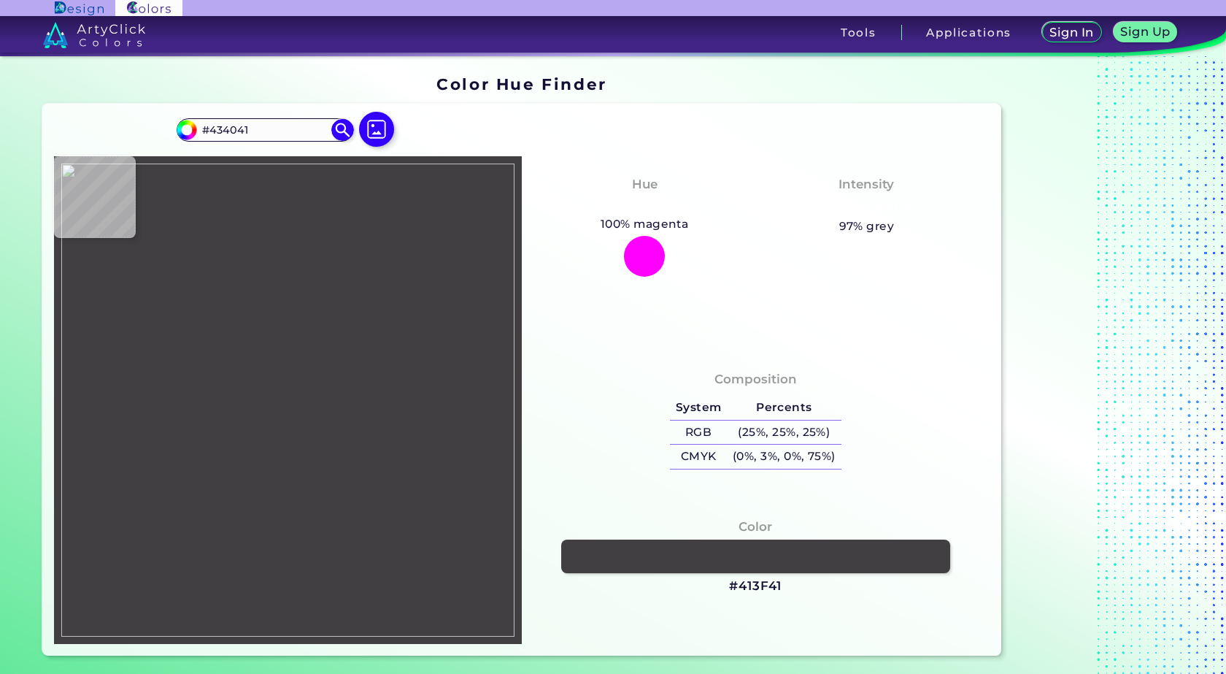
type input "#444041"
type input "#433f40"
type input "#433F40"
type input "#454140"
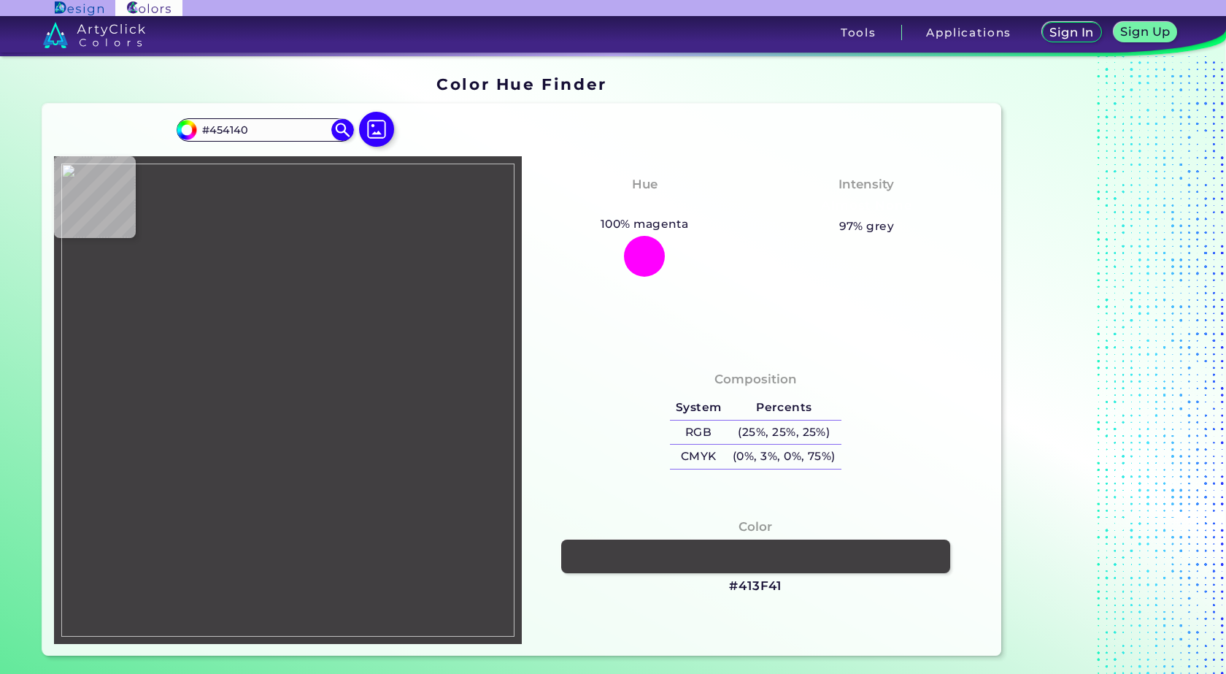
type input "#433f3e"
type input "#433F3E"
type input "#454140"
type input "#44403f"
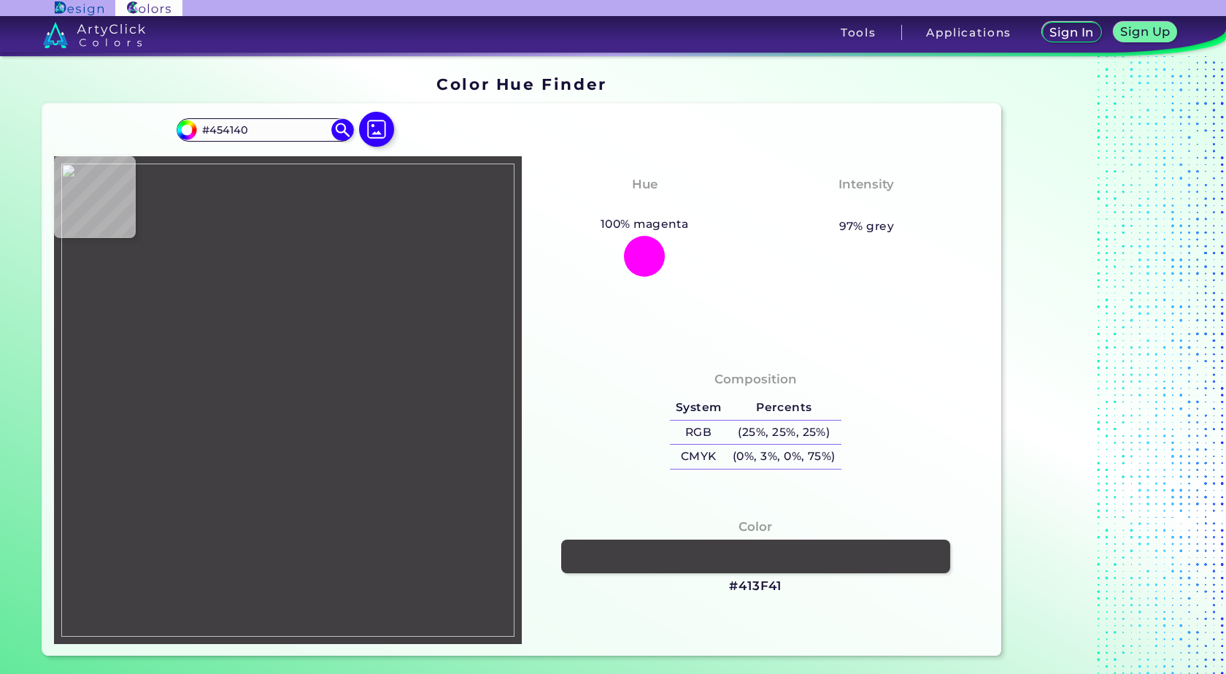
type input "#44403F"
type input "#474344"
type input "#484443"
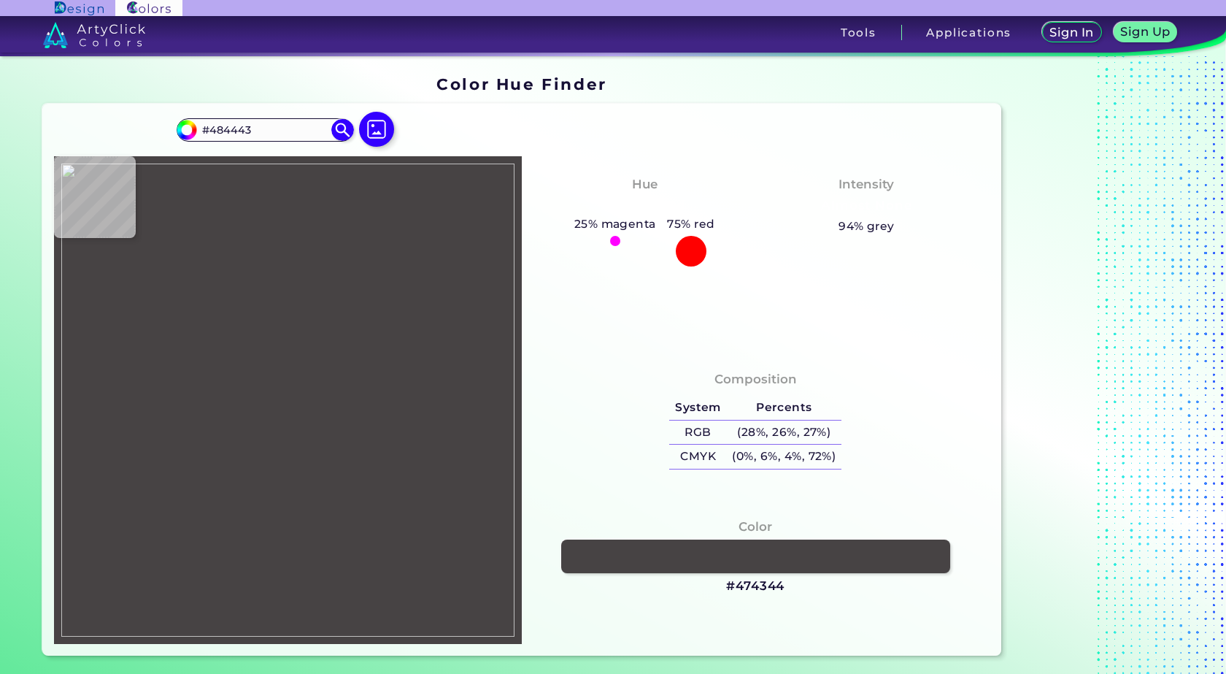
type input "#464241"
type input "#484242"
type input "#484342"
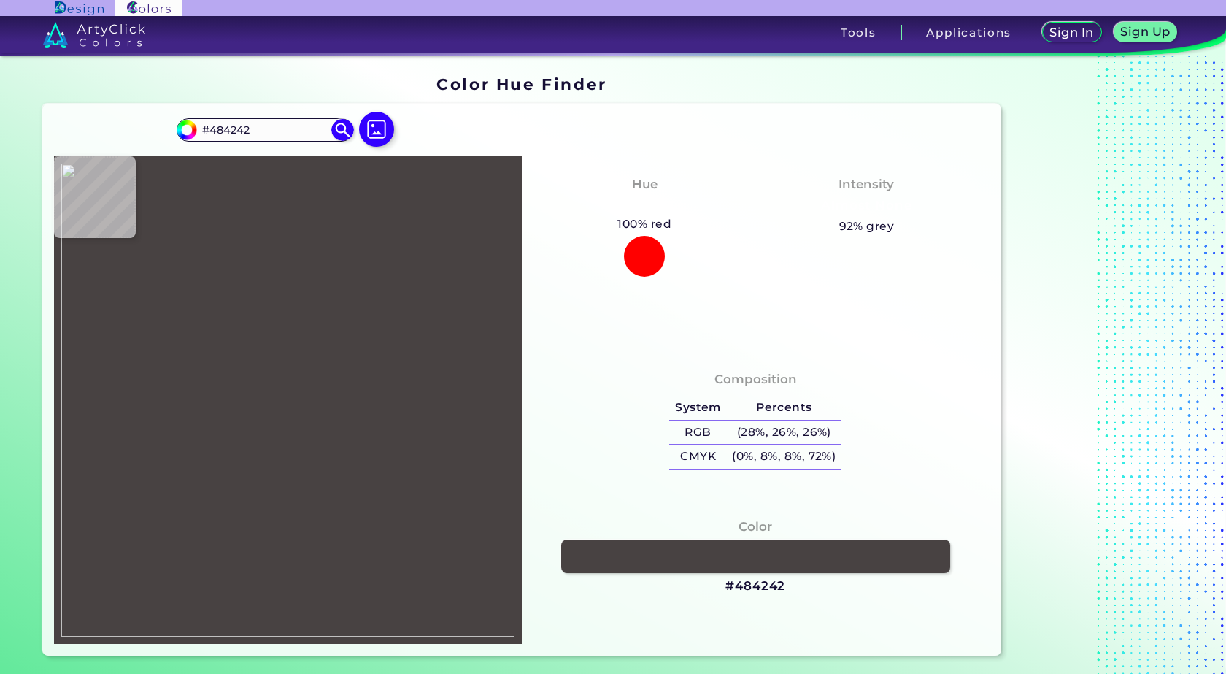
type input "#484342"
type input "#484242"
type input "#474141"
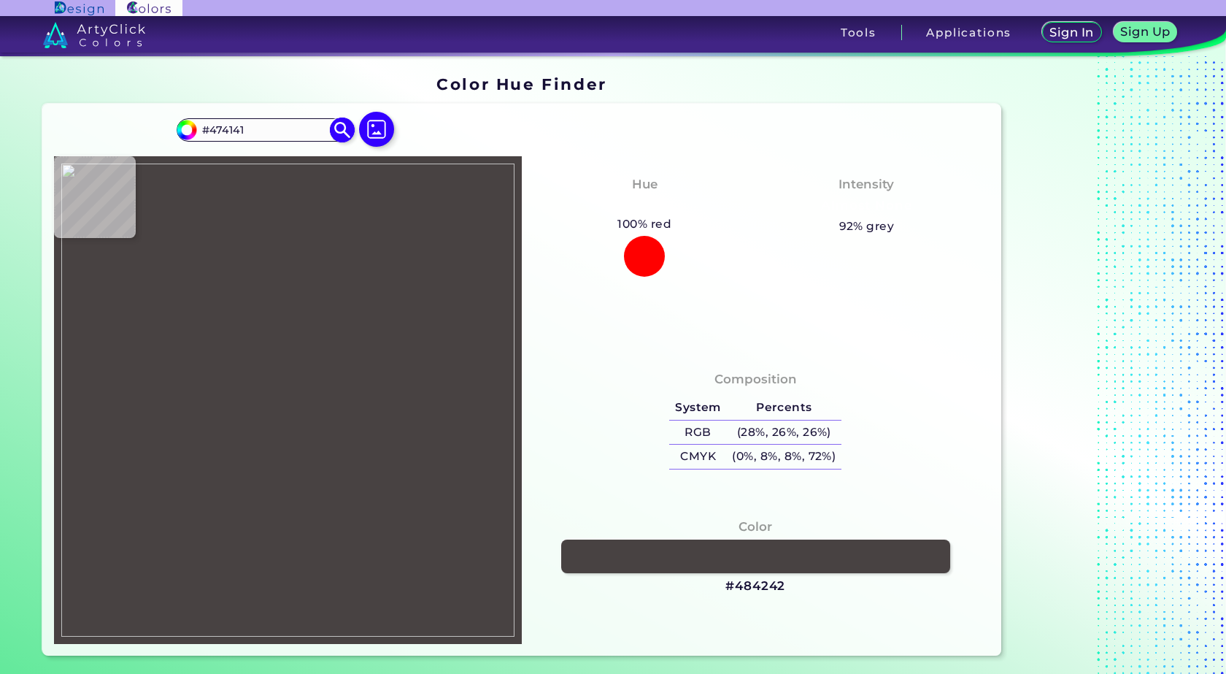
type input "#494544"
